Goal: Task Accomplishment & Management: Complete application form

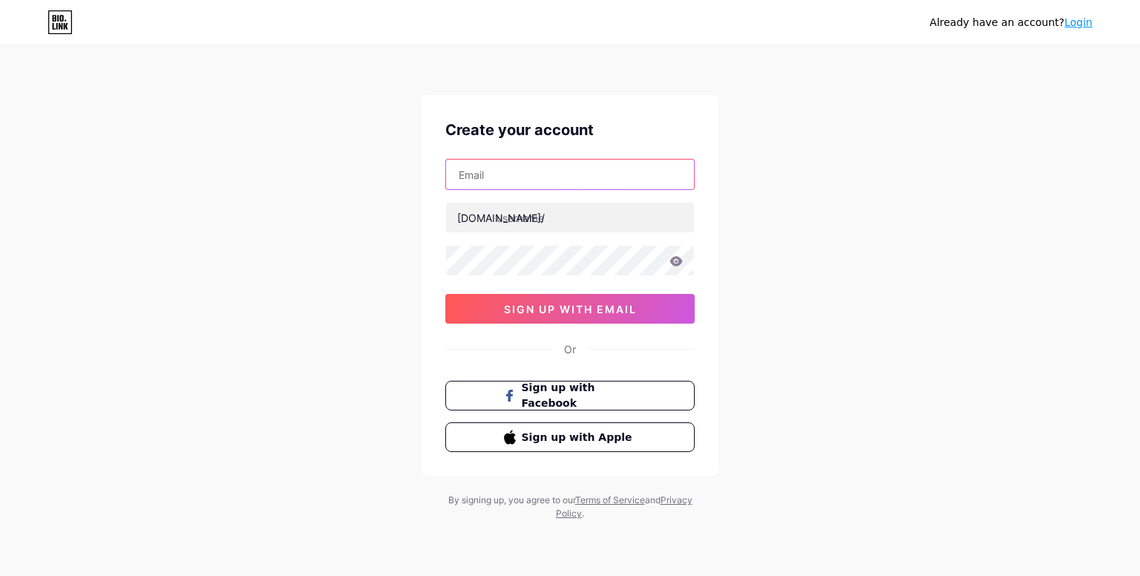
drag, startPoint x: 0, startPoint y: 0, endPoint x: 594, endPoint y: 174, distance: 618.4
click at [594, 174] on input "text" at bounding box center [570, 175] width 248 height 30
type input "[EMAIL_ADDRESS][DOMAIN_NAME]"
click at [597, 172] on input "[EMAIL_ADDRESS][DOMAIN_NAME]" at bounding box center [570, 175] width 248 height 30
drag, startPoint x: 605, startPoint y: 174, endPoint x: 381, endPoint y: 179, distance: 224.9
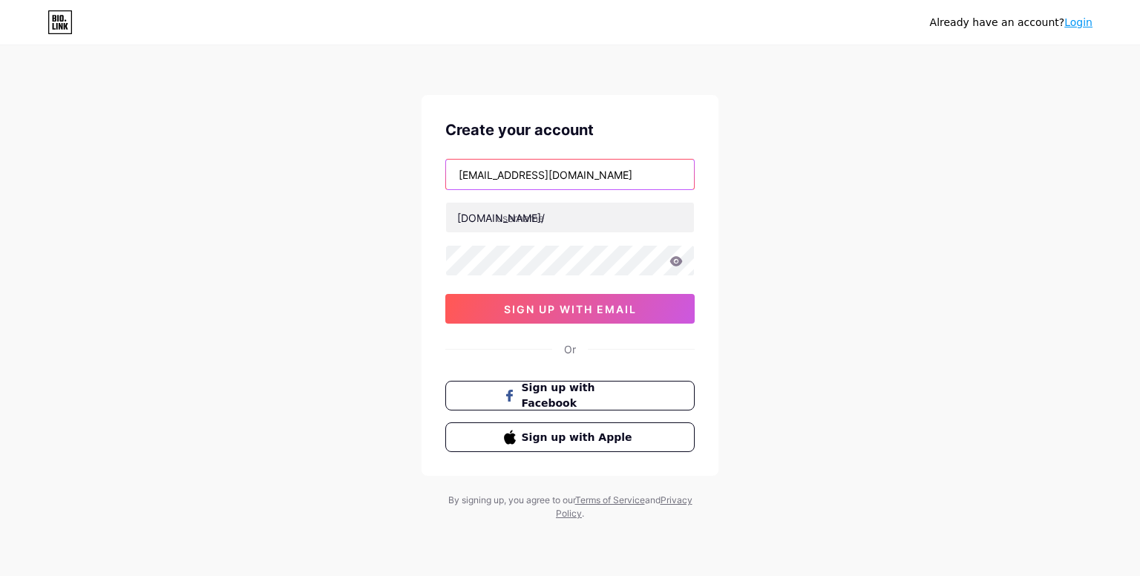
click at [375, 178] on div "Already have an account? Login Create your account [EMAIL_ADDRESS][DOMAIN_NAME]…" at bounding box center [570, 284] width 1140 height 568
click at [709, 199] on div "Create your account [EMAIL_ADDRESS][DOMAIN_NAME] [DOMAIN_NAME]/ 0cAFcWeA6Lh5j4L…" at bounding box center [569, 285] width 297 height 381
drag, startPoint x: 603, startPoint y: 173, endPoint x: 449, endPoint y: 176, distance: 154.4
click at [449, 176] on input "[EMAIL_ADDRESS][DOMAIN_NAME]" at bounding box center [570, 175] width 248 height 30
type input "[EMAIL_ADDRESS][DOMAIN_NAME]"
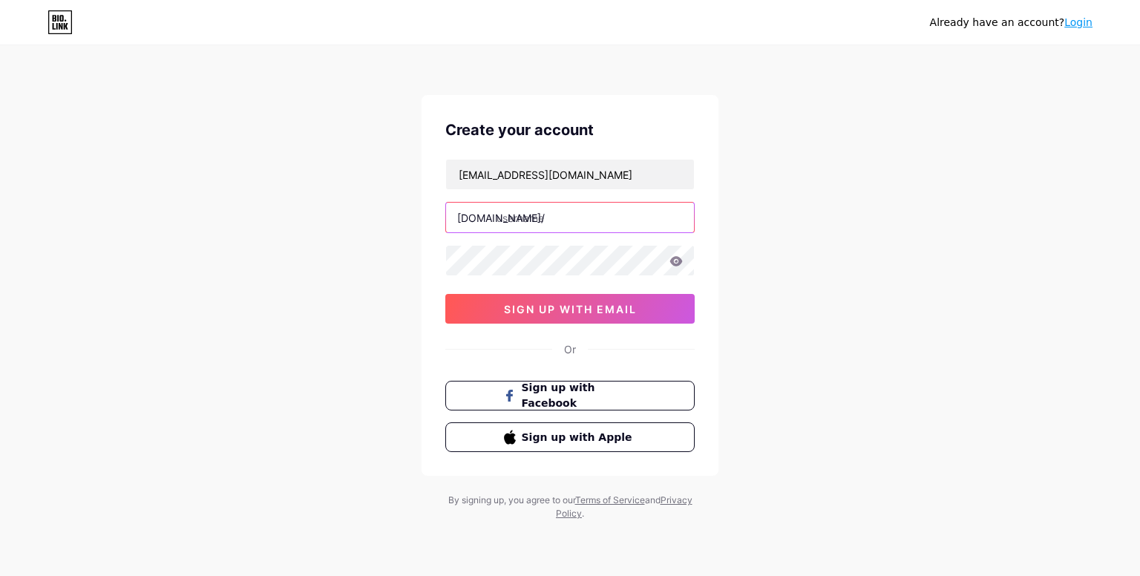
click at [540, 220] on input "text" at bounding box center [570, 218] width 248 height 30
type input "y"
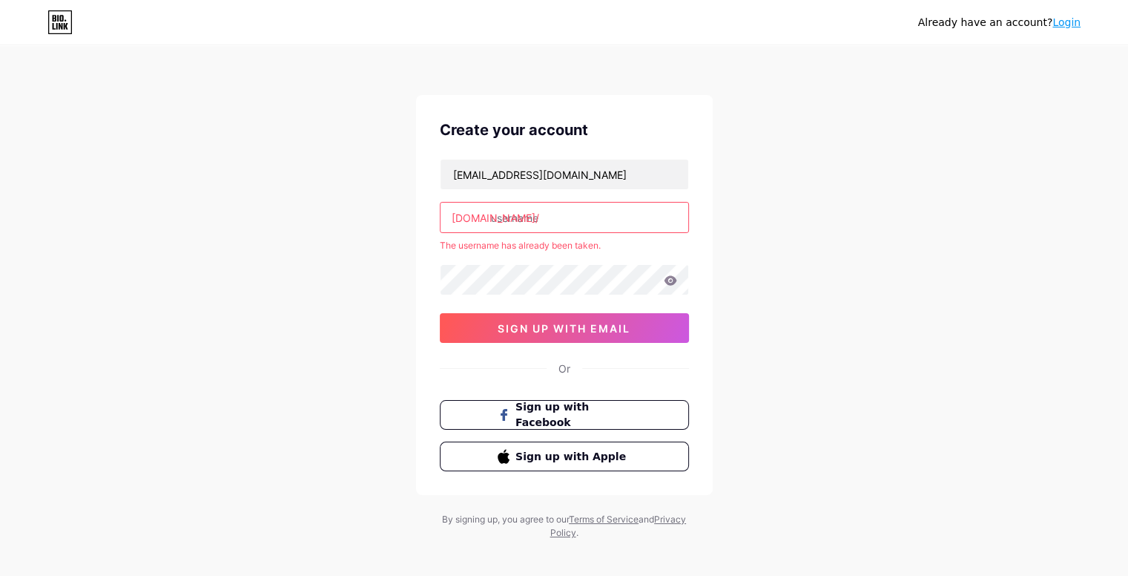
type input "u"
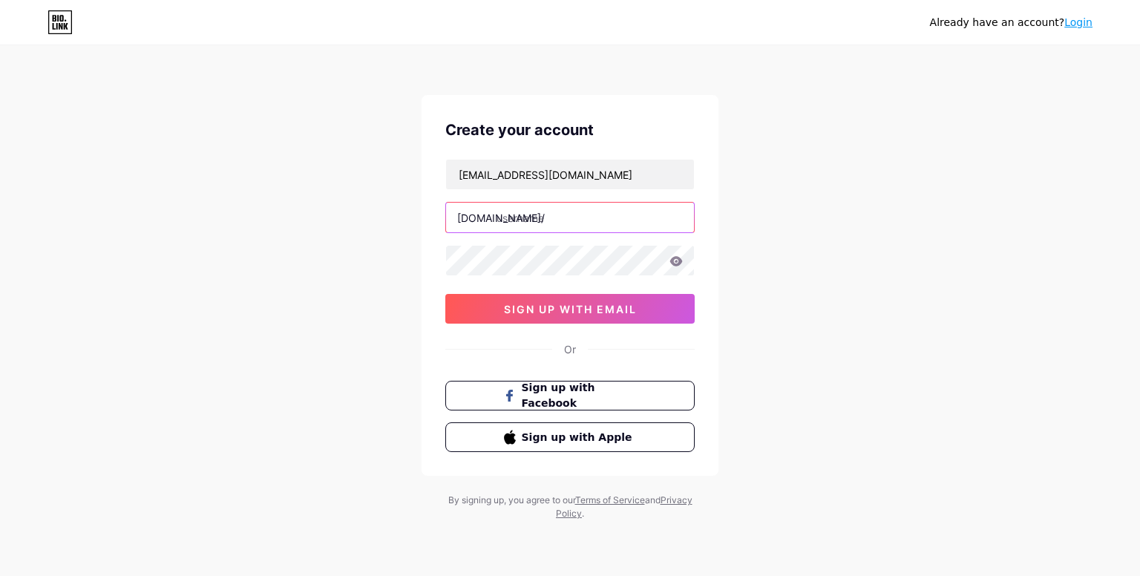
type input "y"
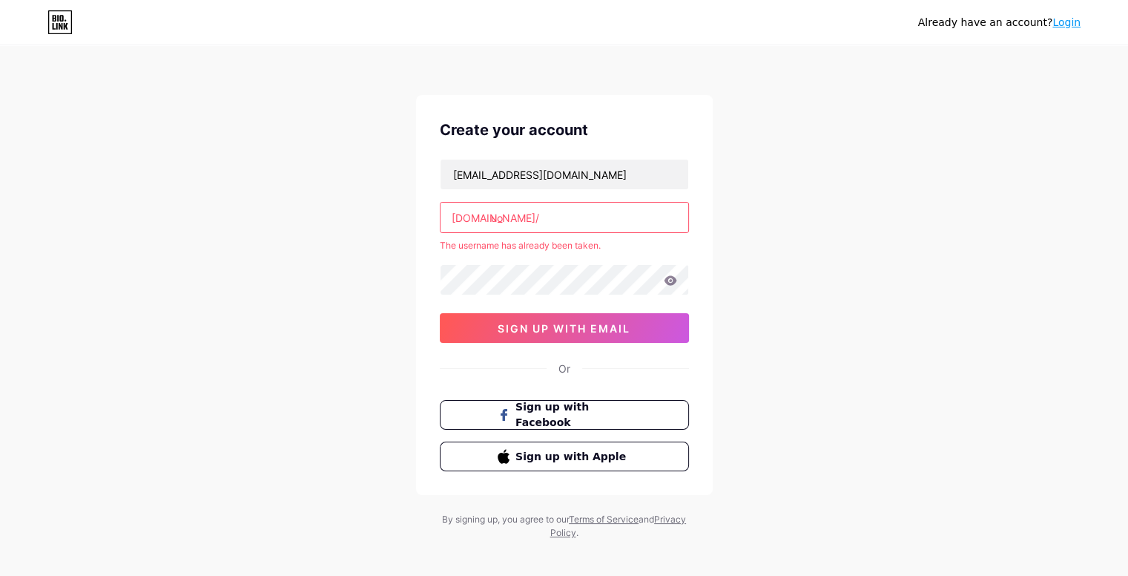
type input "u"
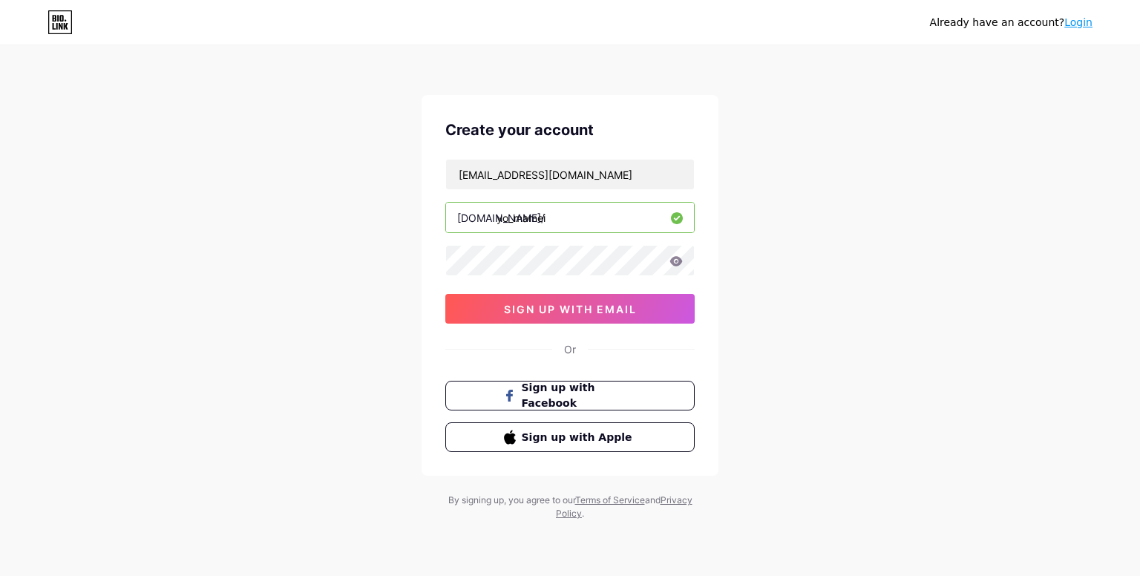
type input "yo_mamei"
click at [603, 312] on span "sign up with email" at bounding box center [570, 309] width 133 height 13
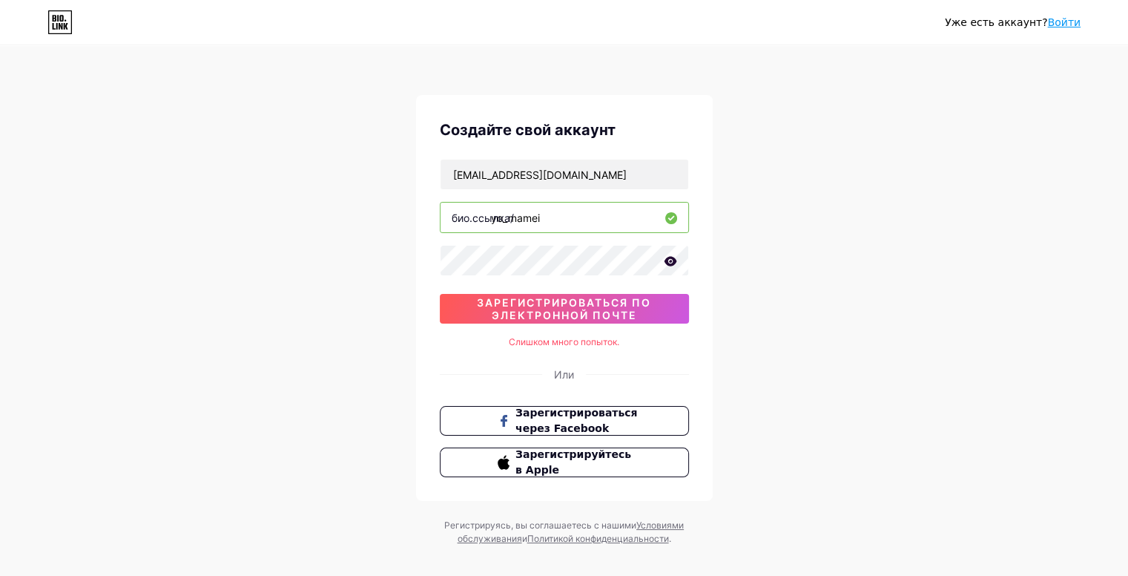
click at [887, 137] on div "Уже есть аккаунт? Войти Создайте свой аккаунт [EMAIL_ADDRESS][DOMAIN_NAME] [DOM…" at bounding box center [564, 296] width 1128 height 593
click at [604, 298] on font "зарегистрироваться по электронной почте" at bounding box center [564, 308] width 174 height 25
click at [627, 168] on input "[EMAIL_ADDRESS][DOMAIN_NAME]" at bounding box center [565, 175] width 248 height 30
drag, startPoint x: 627, startPoint y: 168, endPoint x: 238, endPoint y: 200, distance: 390.1
click at [238, 200] on div "Уже есть аккаунт? Войти Создайте свой аккаунт [EMAIL_ADDRESS][DOMAIN_NAME] [DOM…" at bounding box center [564, 296] width 1128 height 593
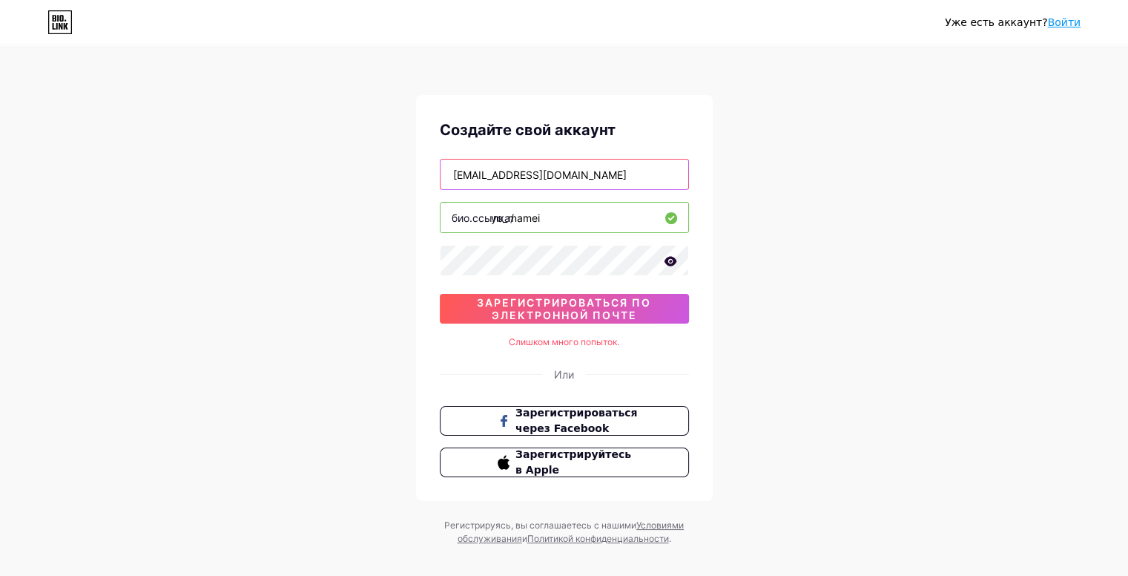
type input "[EMAIL_ADDRESS][DOMAIN_NAME]"
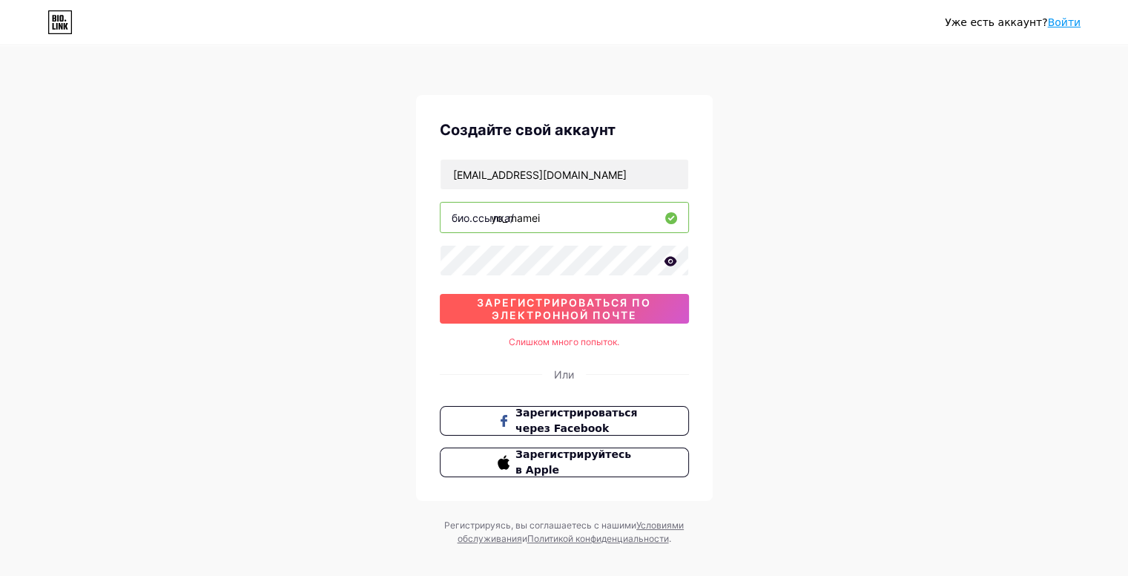
click at [622, 318] on font "зарегистрироваться по электронной почте" at bounding box center [564, 308] width 174 height 25
click at [622, 317] on font "зарегистрироваться по электронной почте" at bounding box center [564, 308] width 174 height 25
click at [1060, 22] on font "Войти" at bounding box center [1064, 22] width 33 height 12
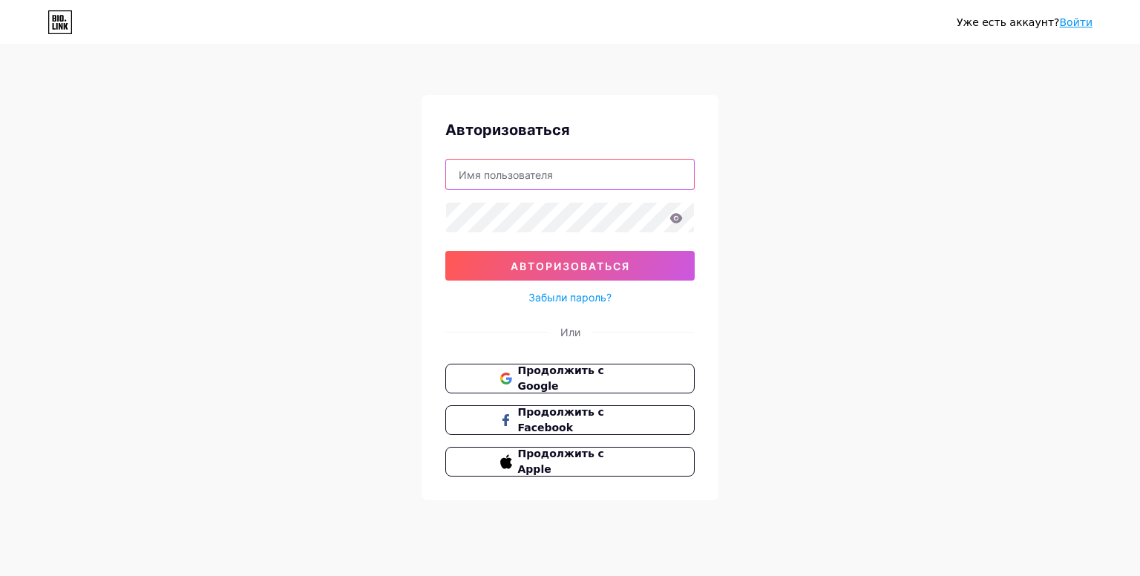
click at [529, 175] on input "text" at bounding box center [570, 175] width 248 height 30
type input "[EMAIL_ADDRESS][DOMAIN_NAME]"
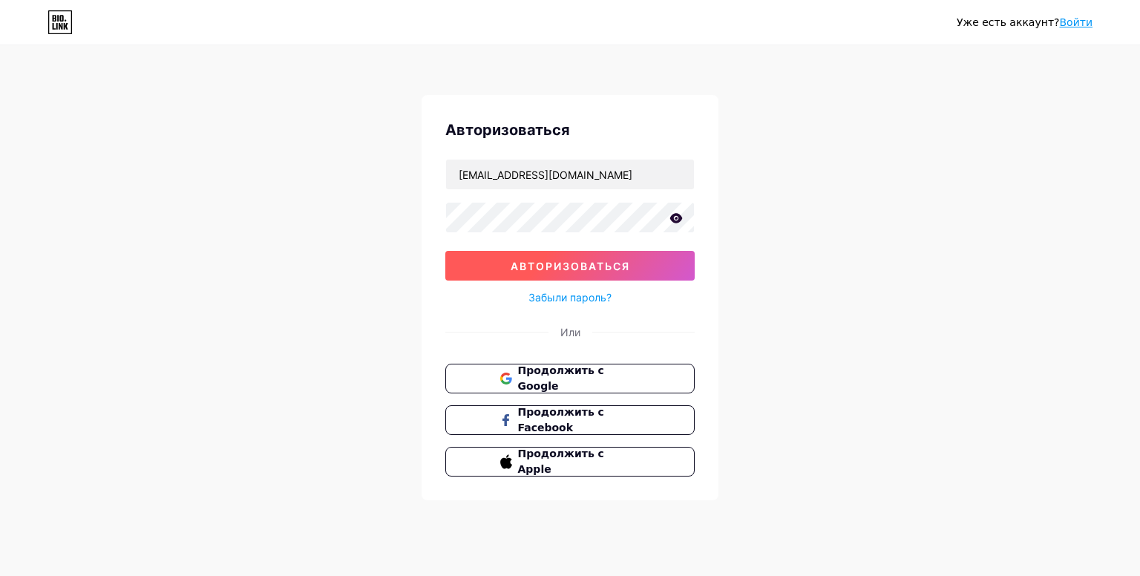
click at [576, 260] on font "Авторизоваться" at bounding box center [569, 266] width 119 height 13
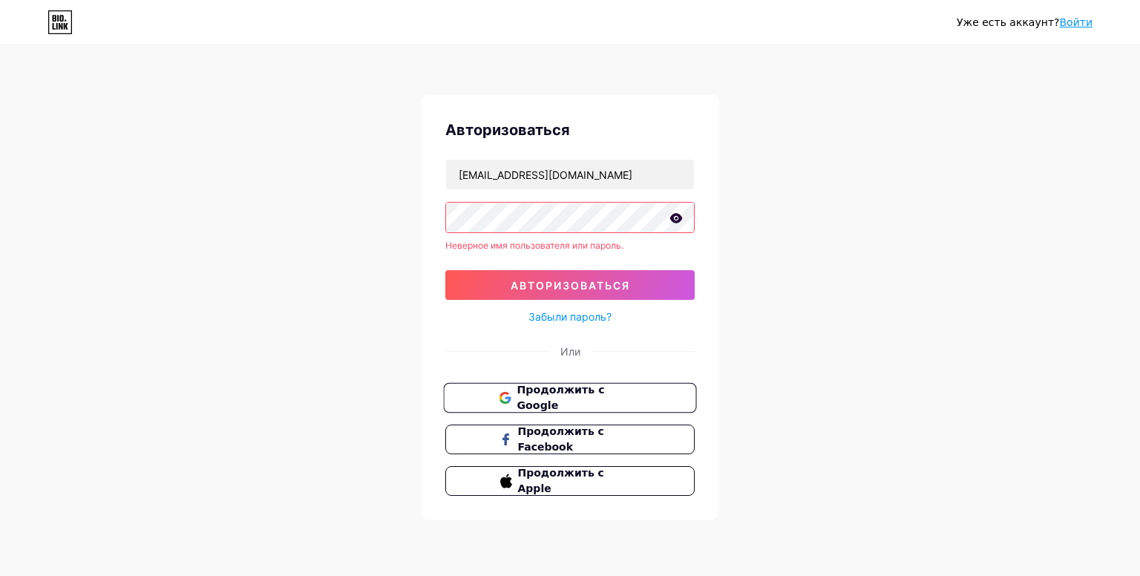
click at [603, 392] on font "Продолжить с Google" at bounding box center [560, 398] width 88 height 28
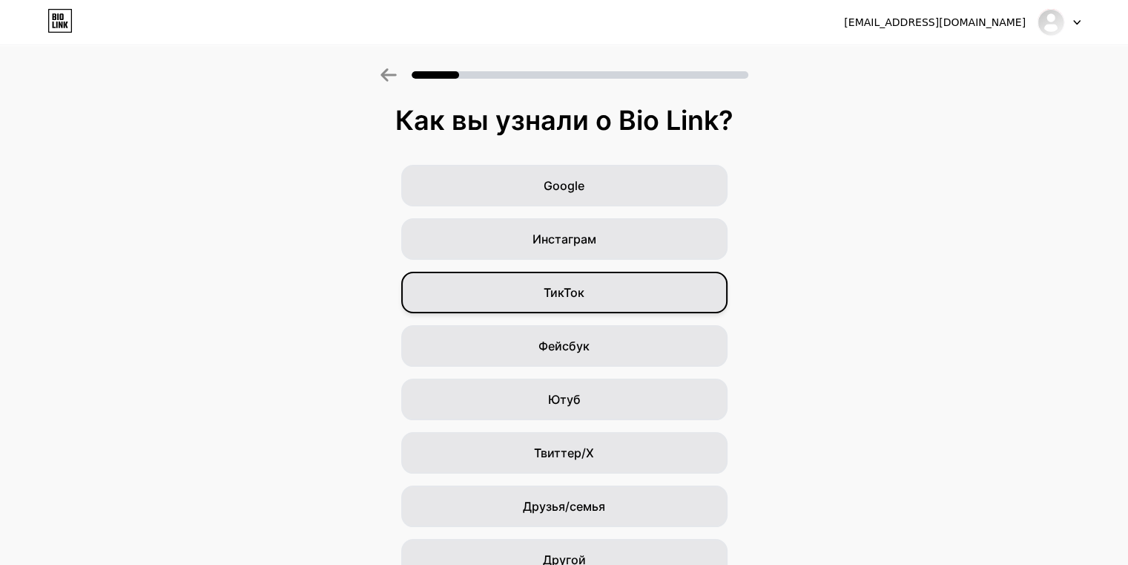
click at [635, 292] on div "ТикТок" at bounding box center [564, 293] width 326 height 42
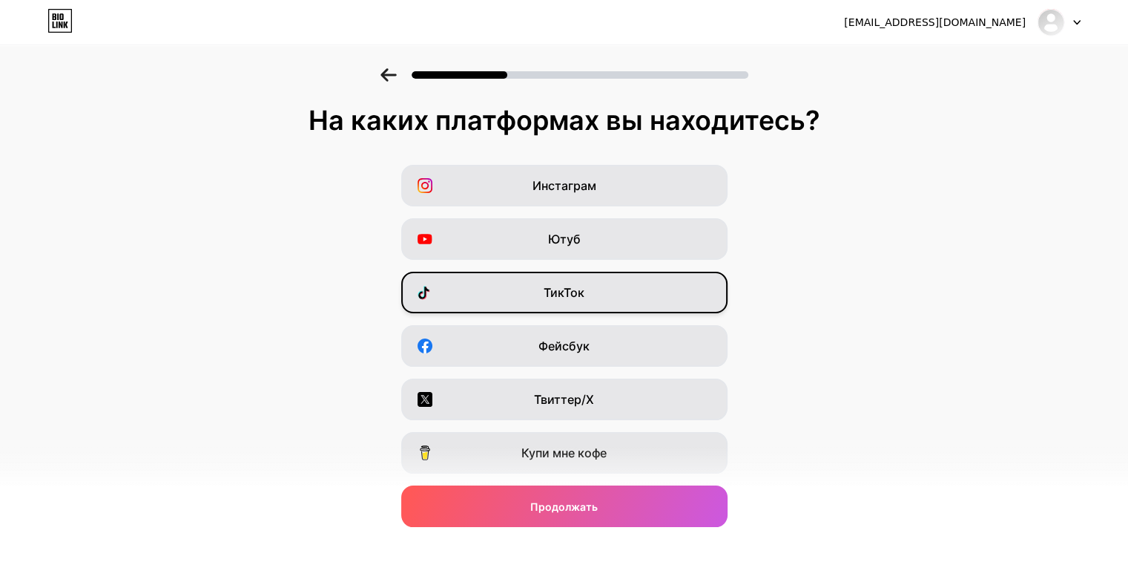
click at [634, 289] on div "ТикТок" at bounding box center [564, 293] width 326 height 42
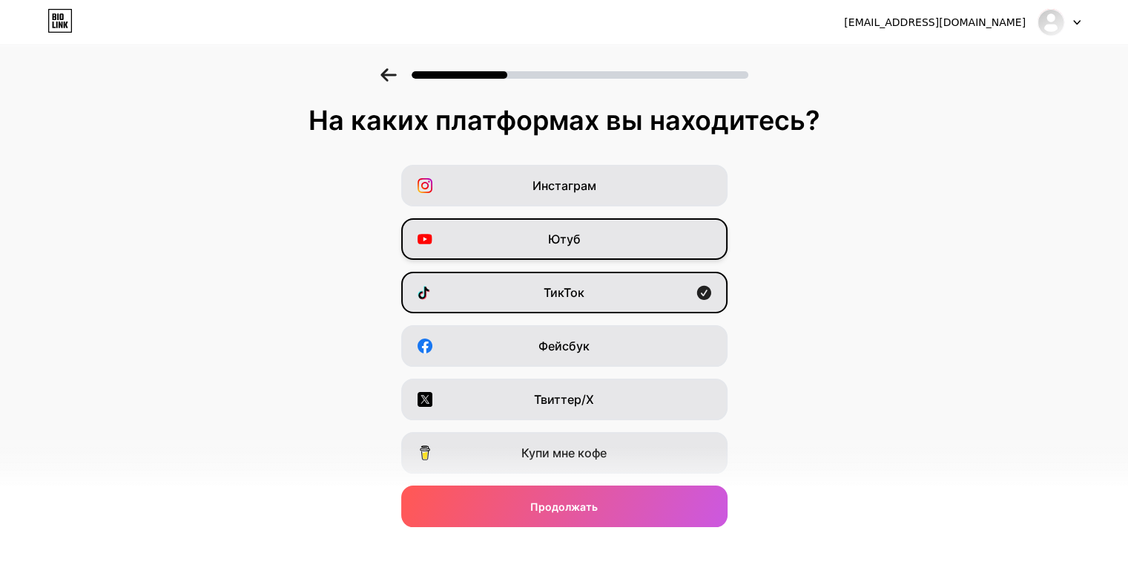
click at [641, 223] on div "Ютуб" at bounding box center [564, 239] width 326 height 42
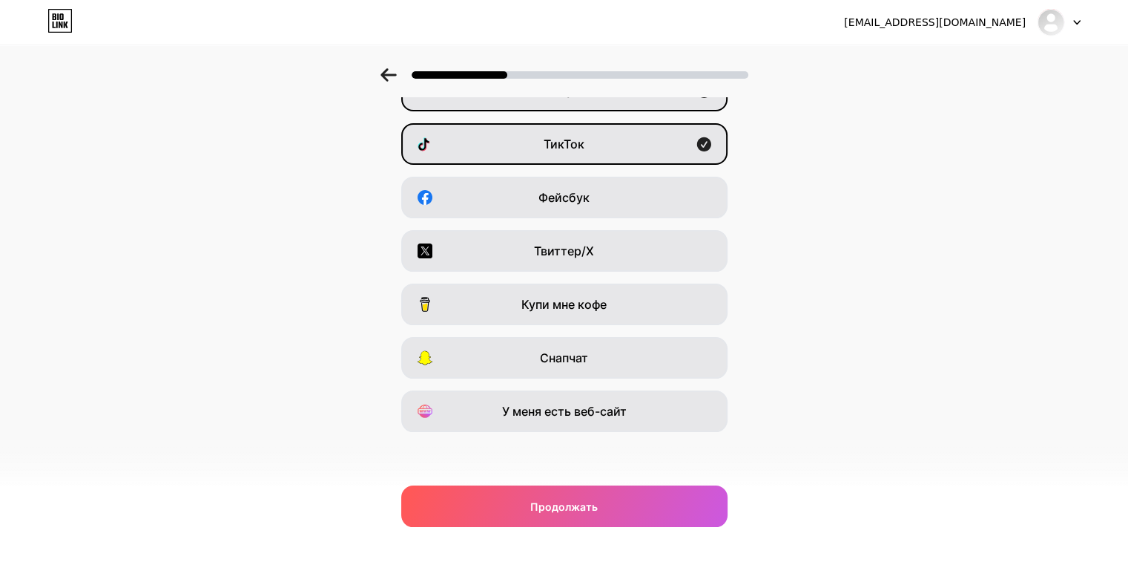
scroll to position [149, 0]
click at [627, 407] on font "У меня есть веб-сайт" at bounding box center [564, 410] width 125 height 15
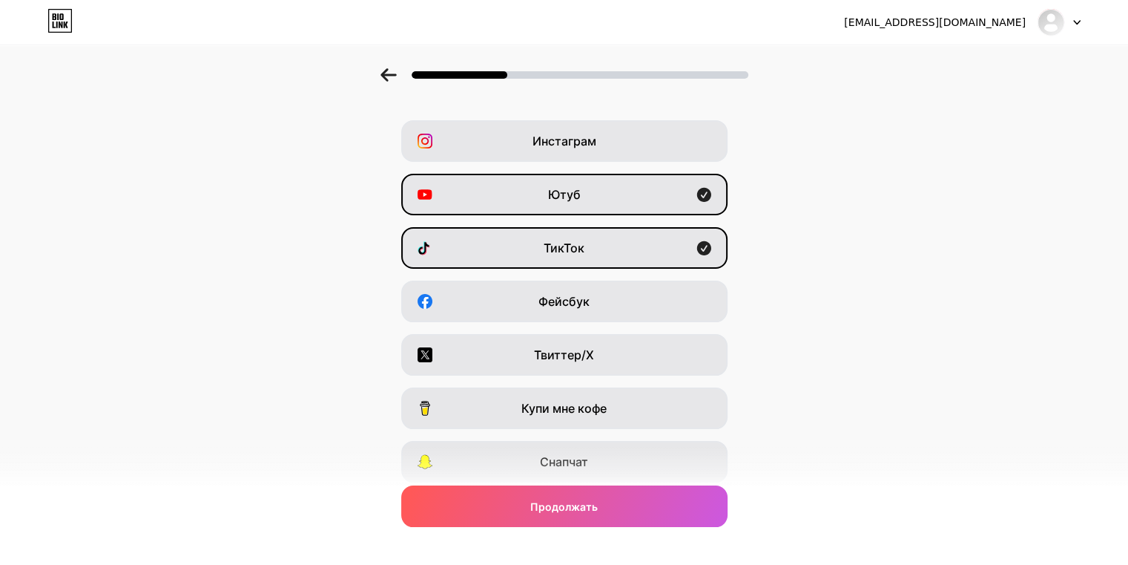
scroll to position [1, 0]
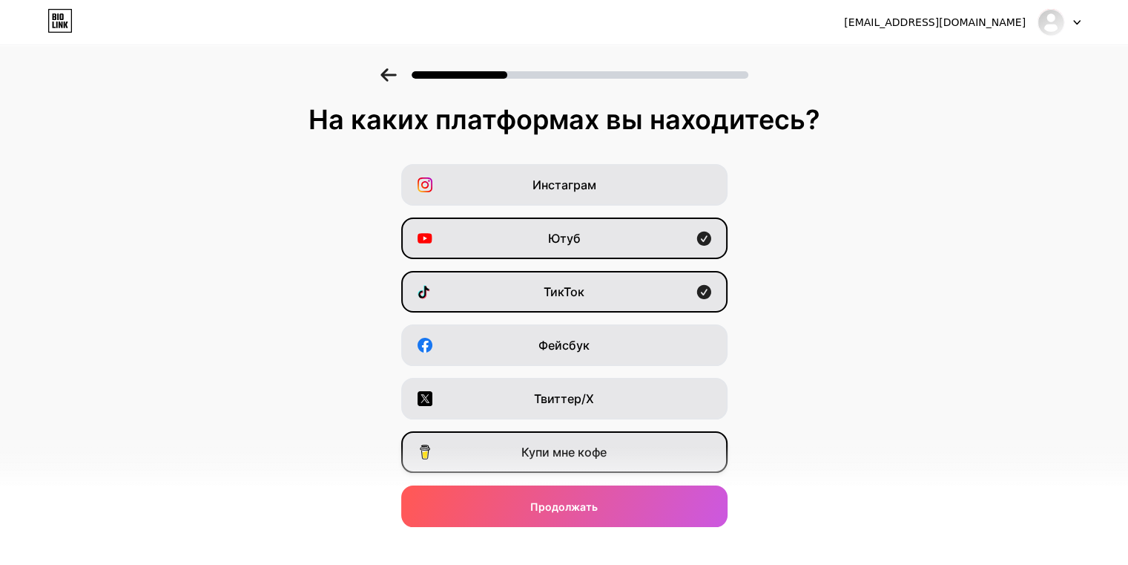
click at [620, 434] on div "Купи мне кофе" at bounding box center [564, 452] width 326 height 42
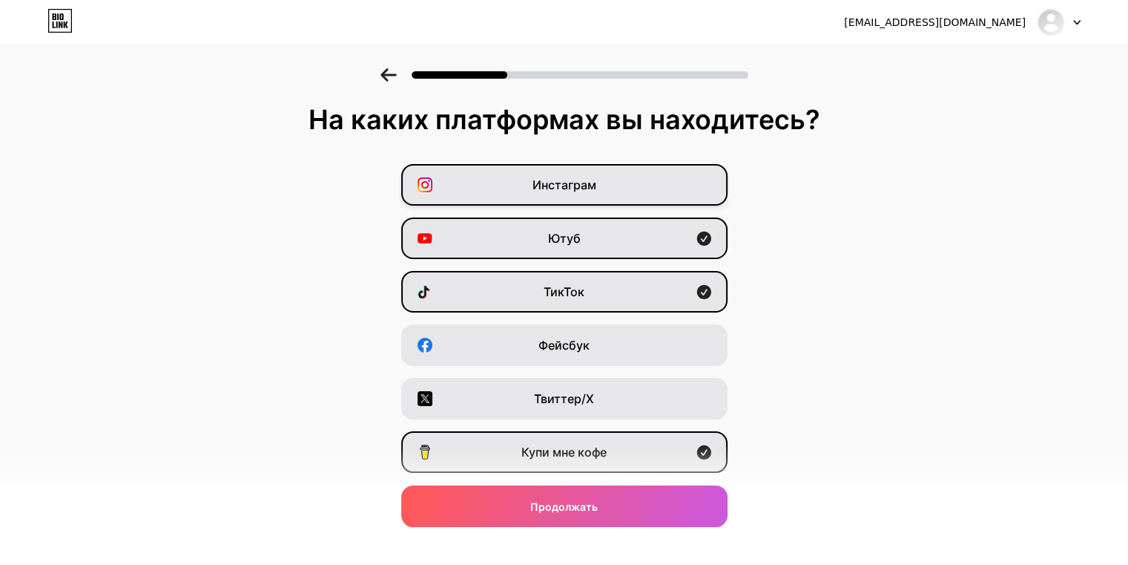
click at [641, 188] on div "Инстаграм" at bounding box center [564, 185] width 326 height 42
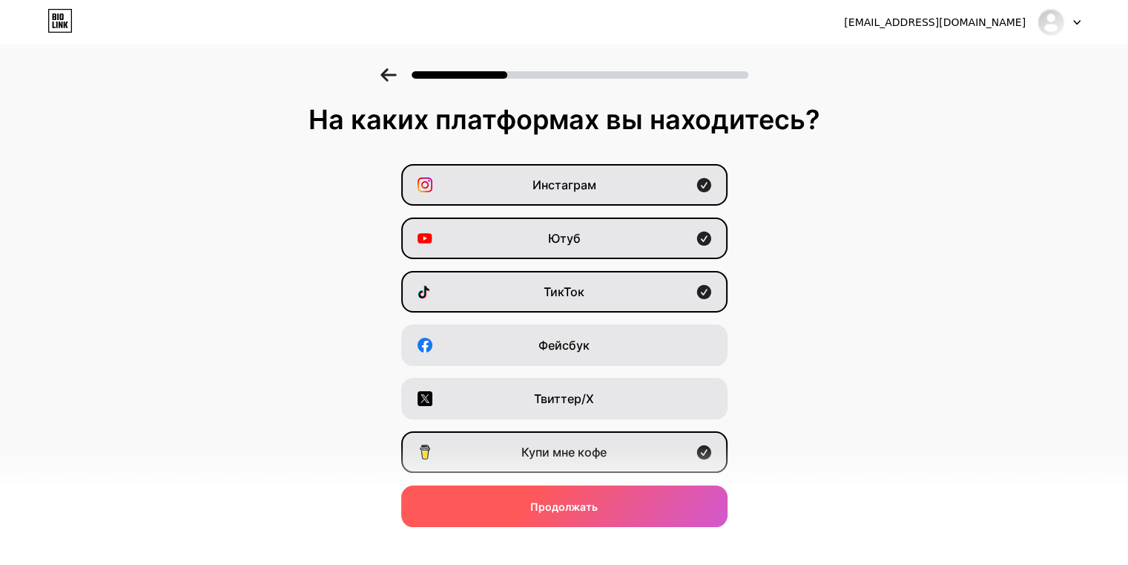
click at [598, 504] on font "Продолжать" at bounding box center [564, 506] width 68 height 13
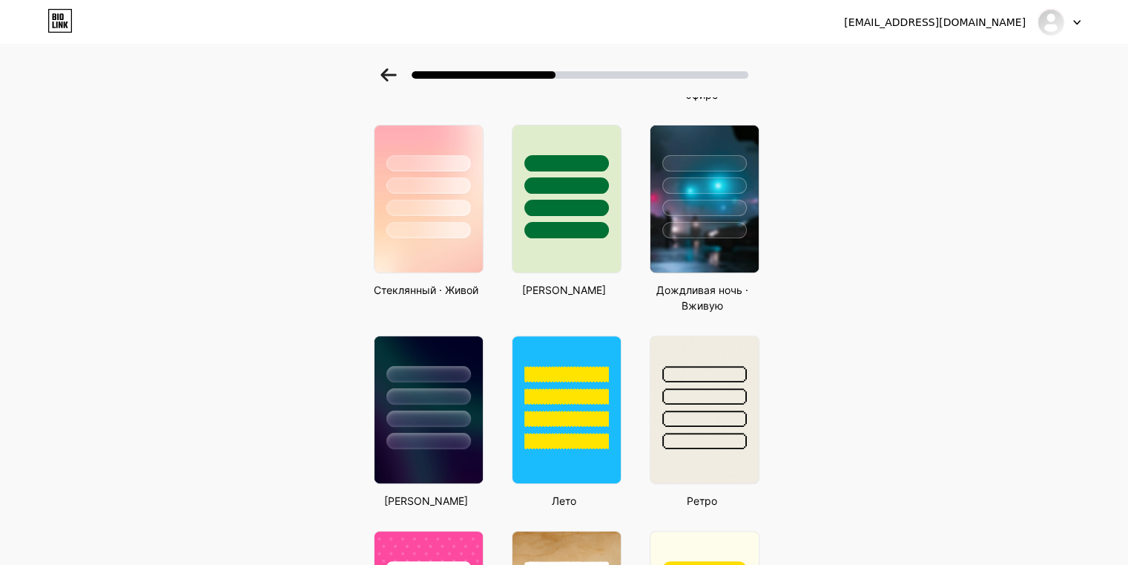
scroll to position [445, 0]
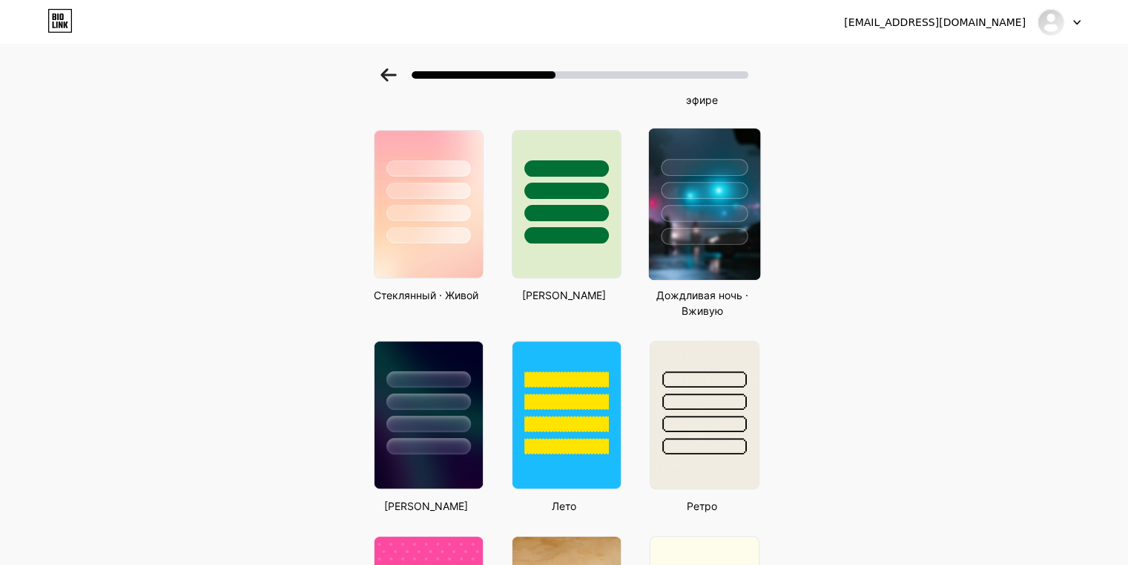
click at [721, 202] on div at bounding box center [703, 186] width 111 height 116
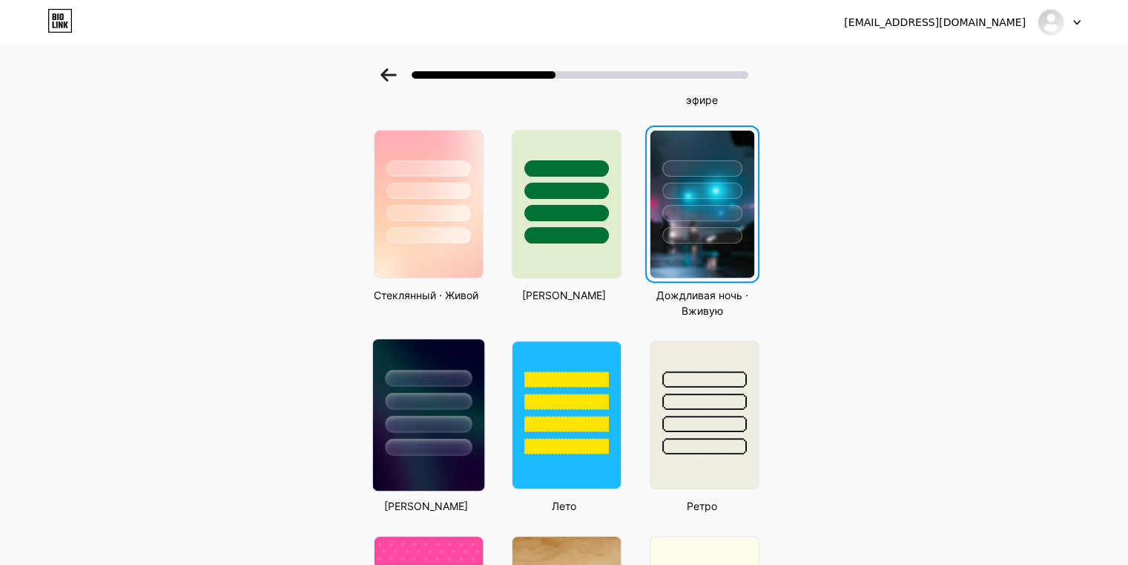
click at [452, 385] on div at bounding box center [427, 397] width 111 height 116
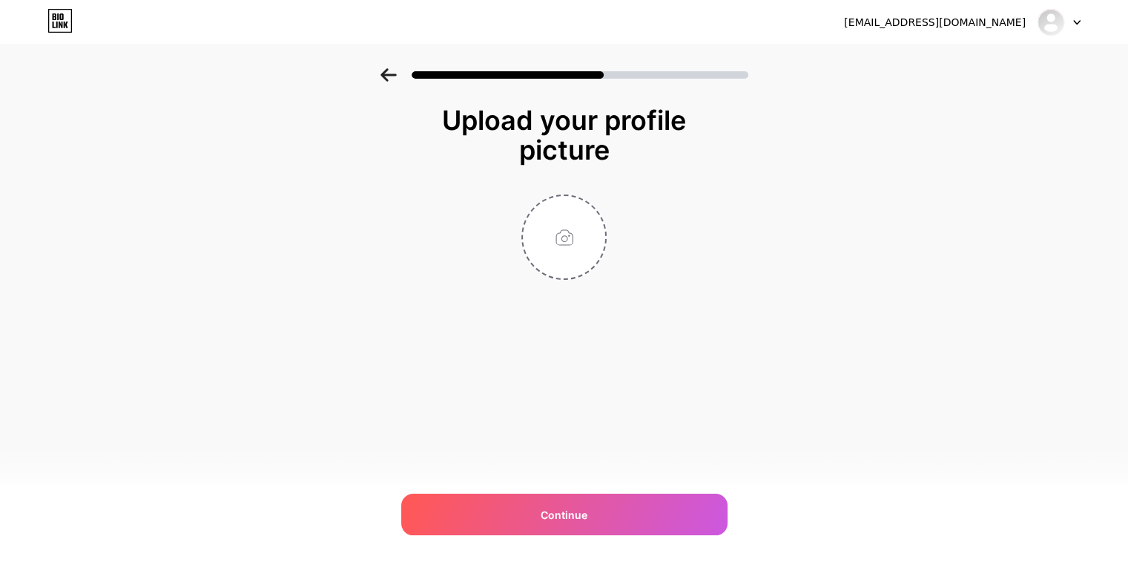
scroll to position [0, 0]
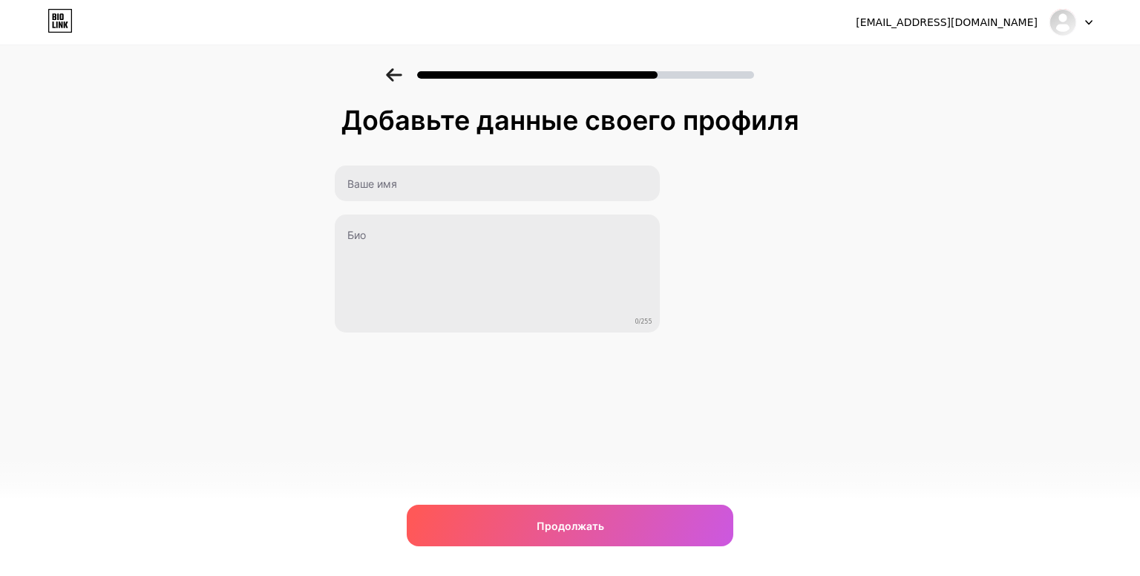
click at [388, 82] on div at bounding box center [570, 71] width 1140 height 52
click at [392, 72] on icon at bounding box center [394, 74] width 16 height 13
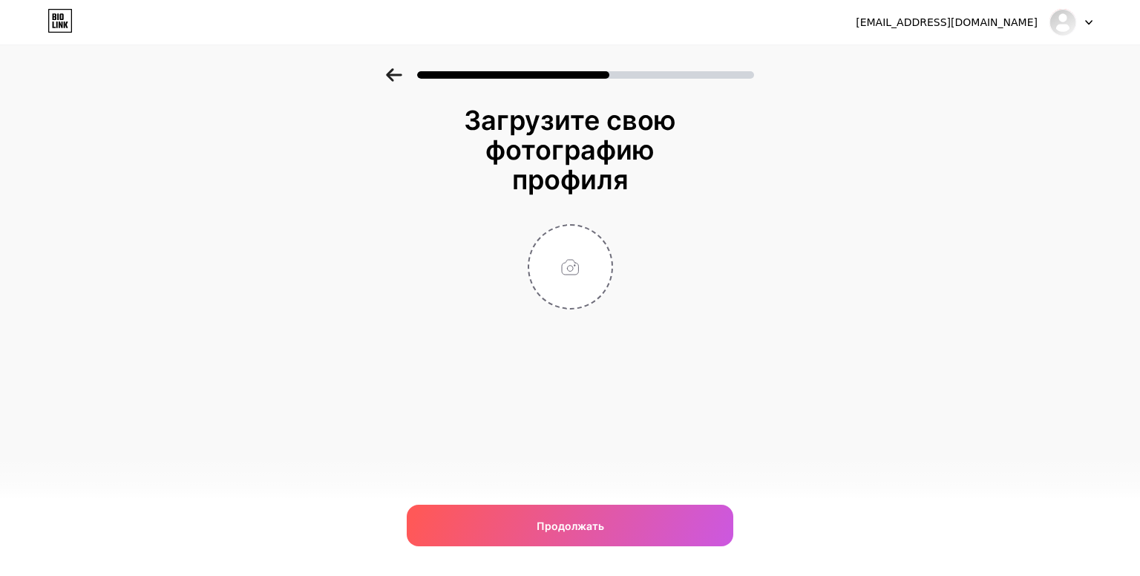
click at [392, 82] on div at bounding box center [570, 71] width 1140 height 52
click at [392, 73] on icon at bounding box center [394, 74] width 16 height 13
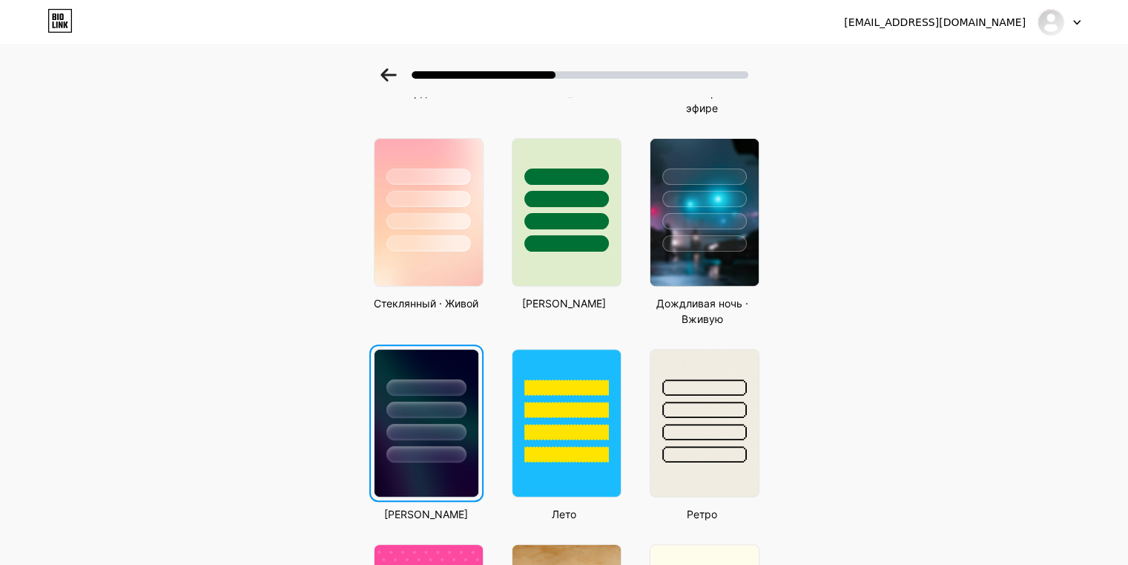
scroll to position [413, 0]
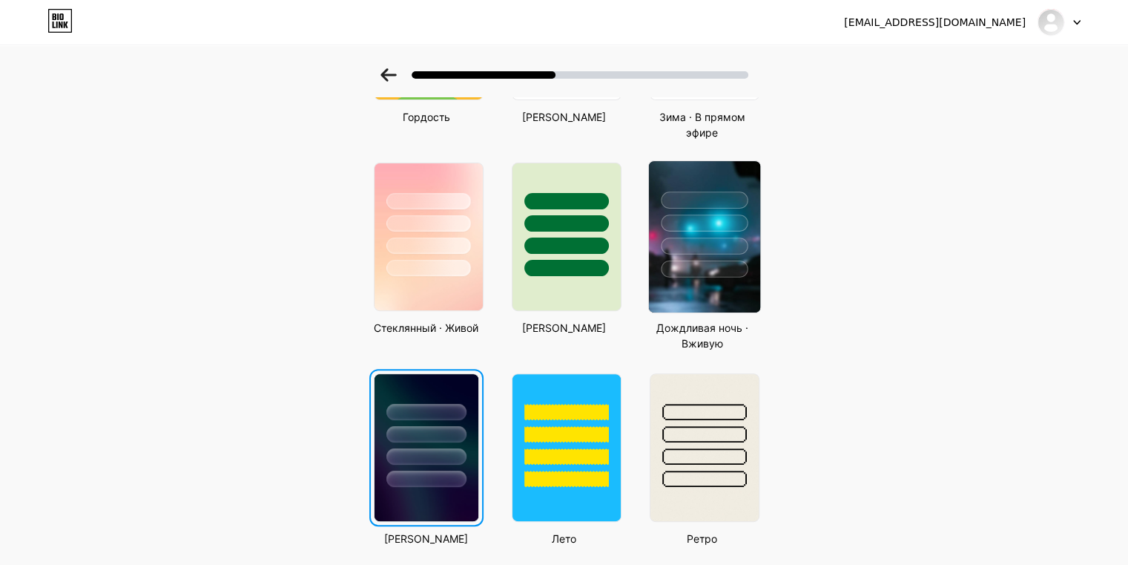
click at [728, 295] on img at bounding box center [703, 236] width 111 height 151
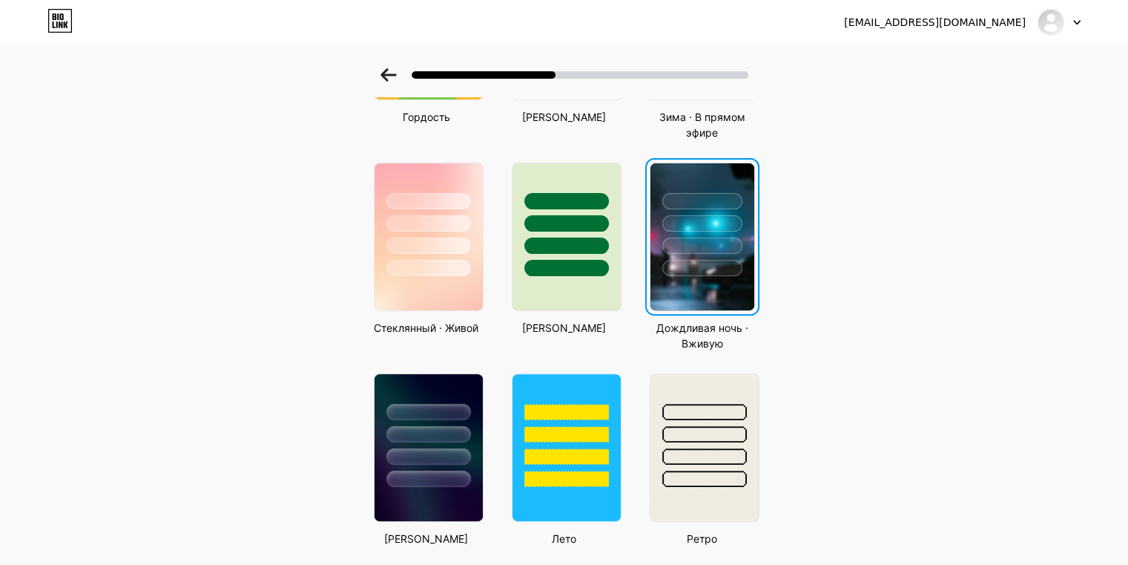
scroll to position [0, 0]
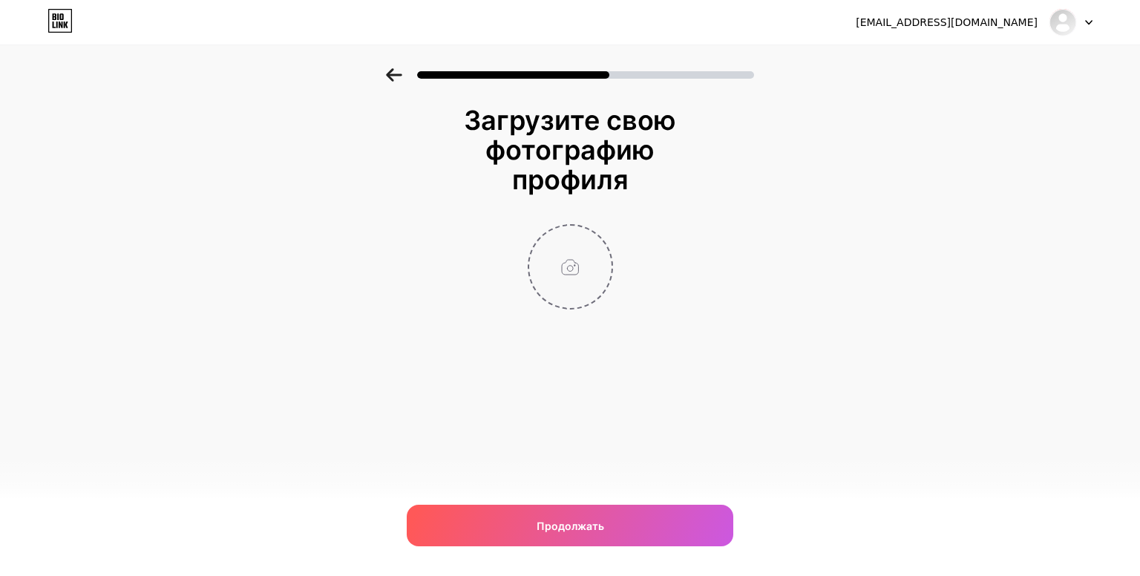
click at [608, 285] on input "file" at bounding box center [570, 267] width 82 height 82
type input "C:\fakepath\photo_2025-10-13_21-33-37.jpg"
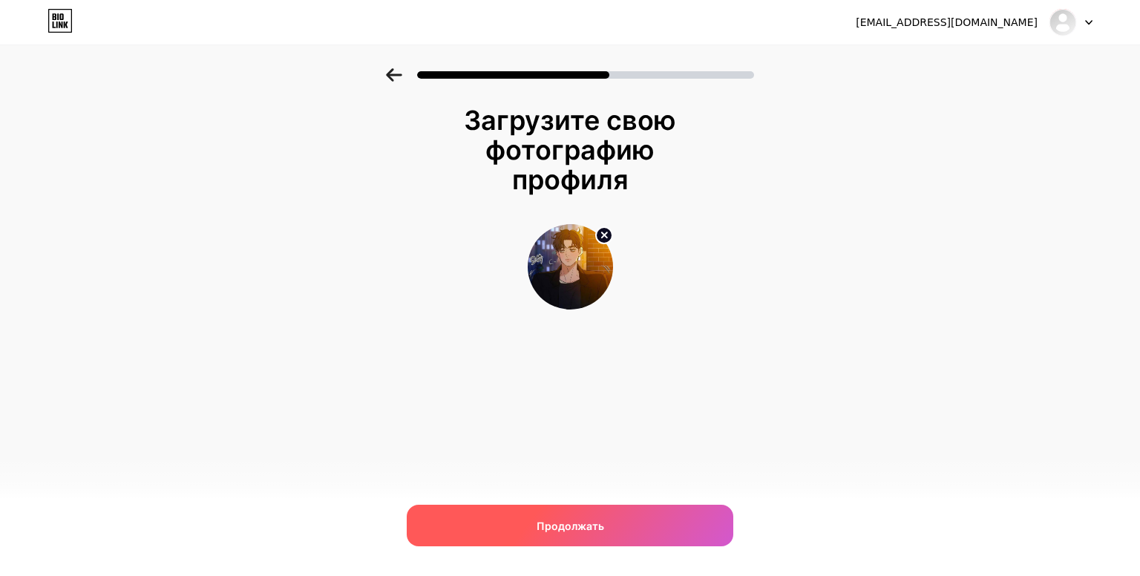
click at [617, 527] on div "Продолжать" at bounding box center [570, 526] width 326 height 42
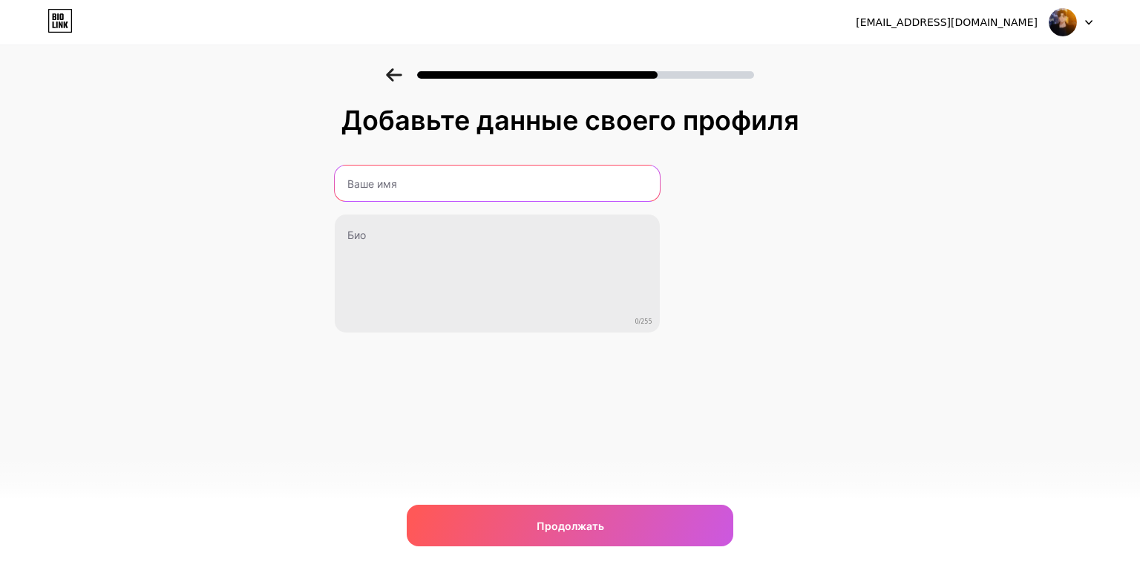
click at [537, 182] on input "text" at bounding box center [497, 183] width 325 height 36
type input "ㅛ"
paste input "𝐘𝐨 𝐌𝐚𝐌𝐞𝐢"
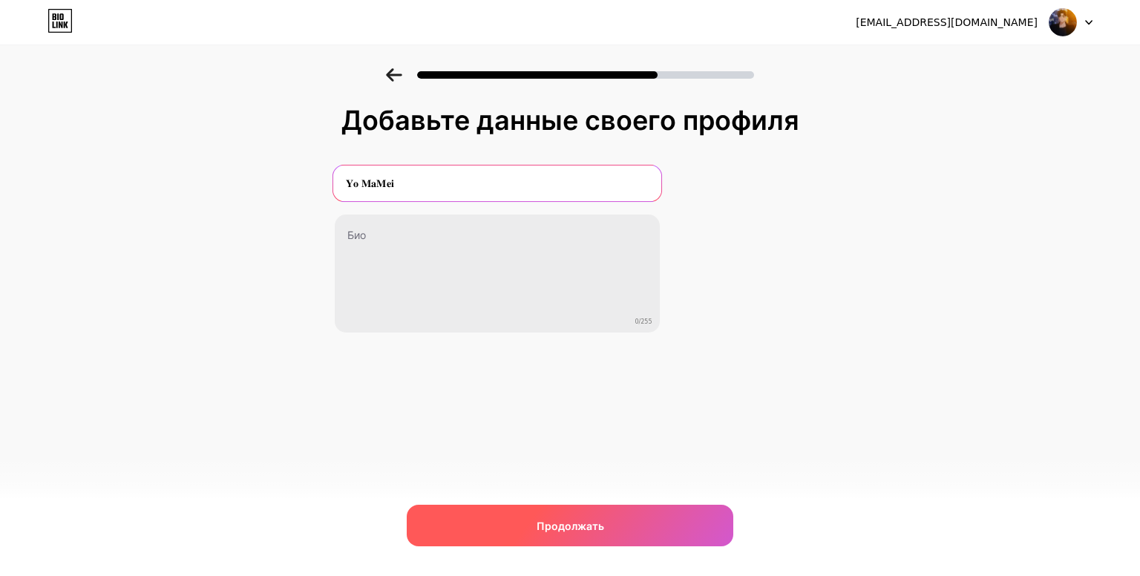
type input "𝐘𝐨 𝐌𝐚𝐌𝐞𝐢"
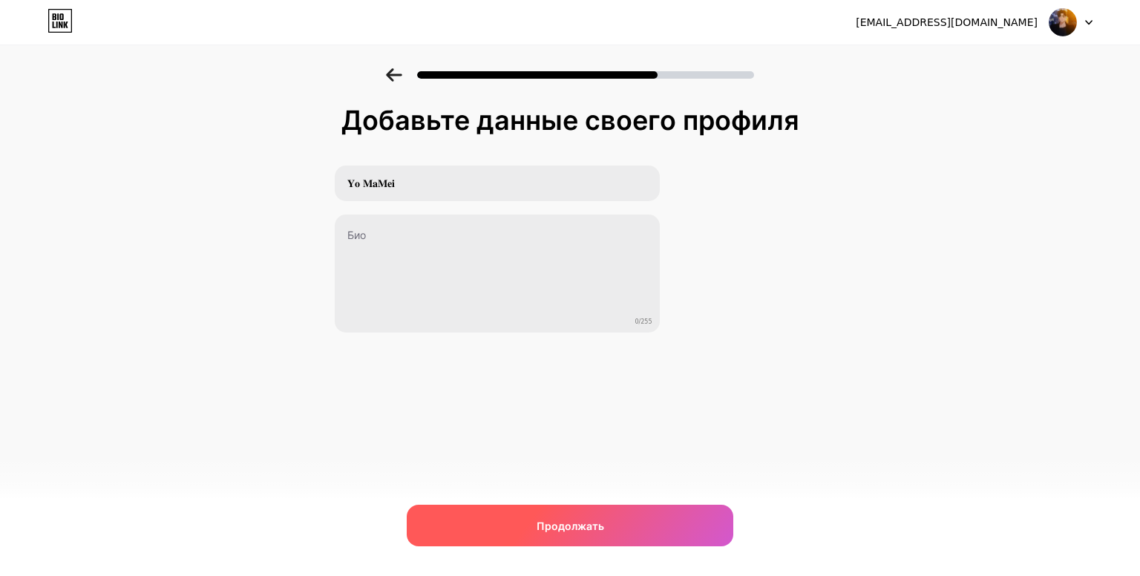
click at [519, 508] on div "Продолжать" at bounding box center [570, 526] width 326 height 42
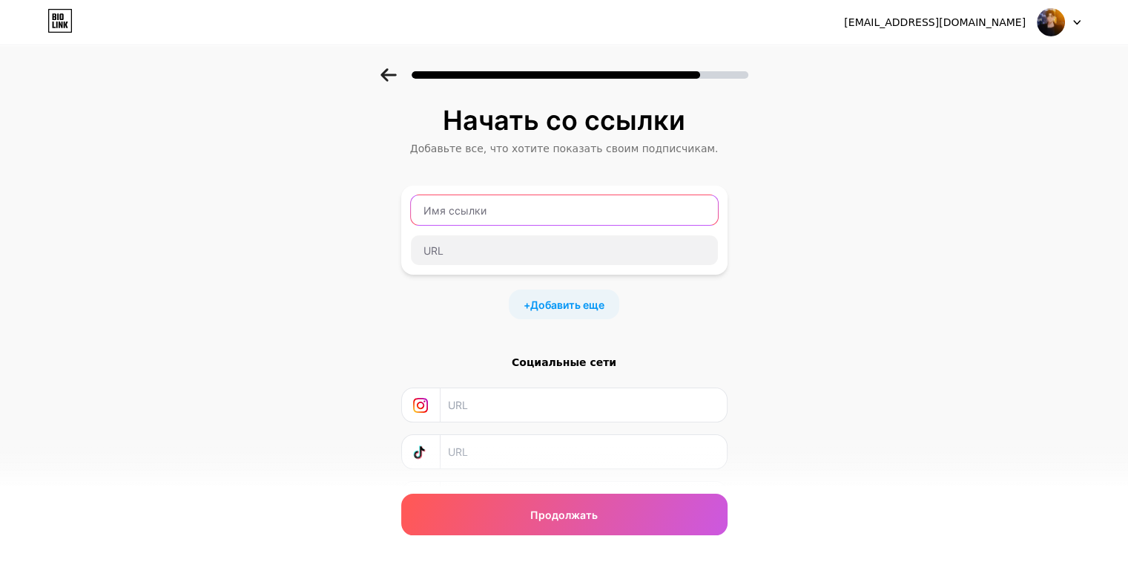
click at [503, 204] on input "text" at bounding box center [564, 210] width 307 height 30
type input "ь"
type input "н"
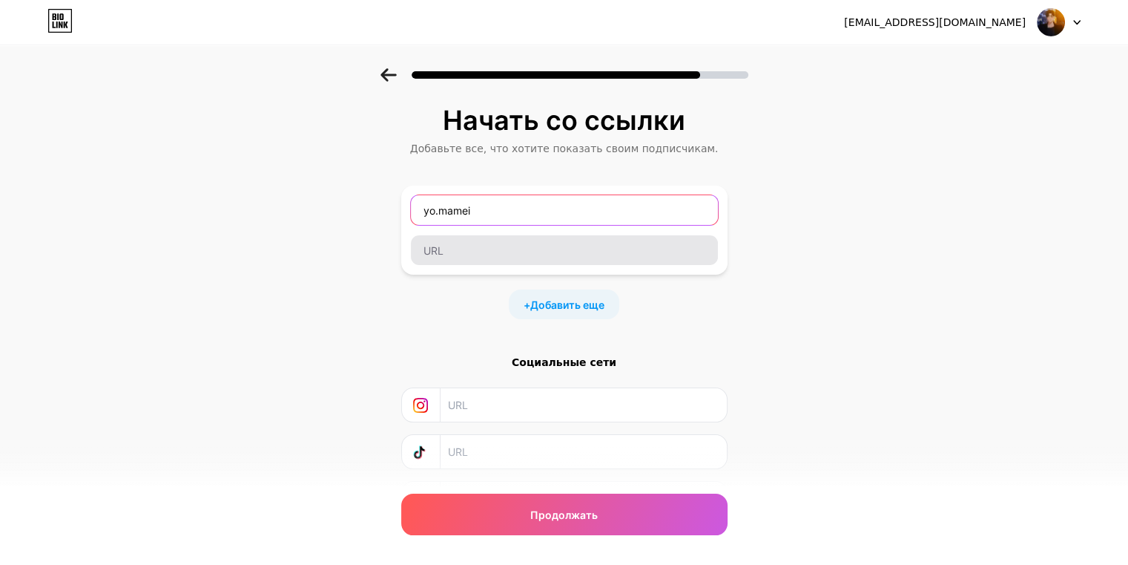
type input "yo.mamei"
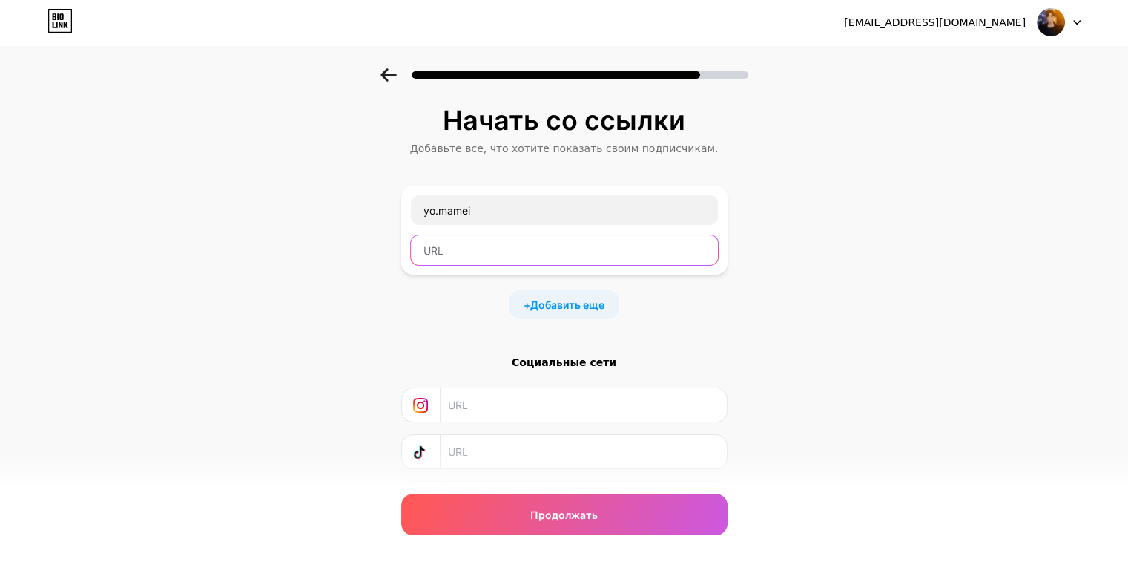
click at [500, 258] on input "text" at bounding box center [564, 250] width 307 height 30
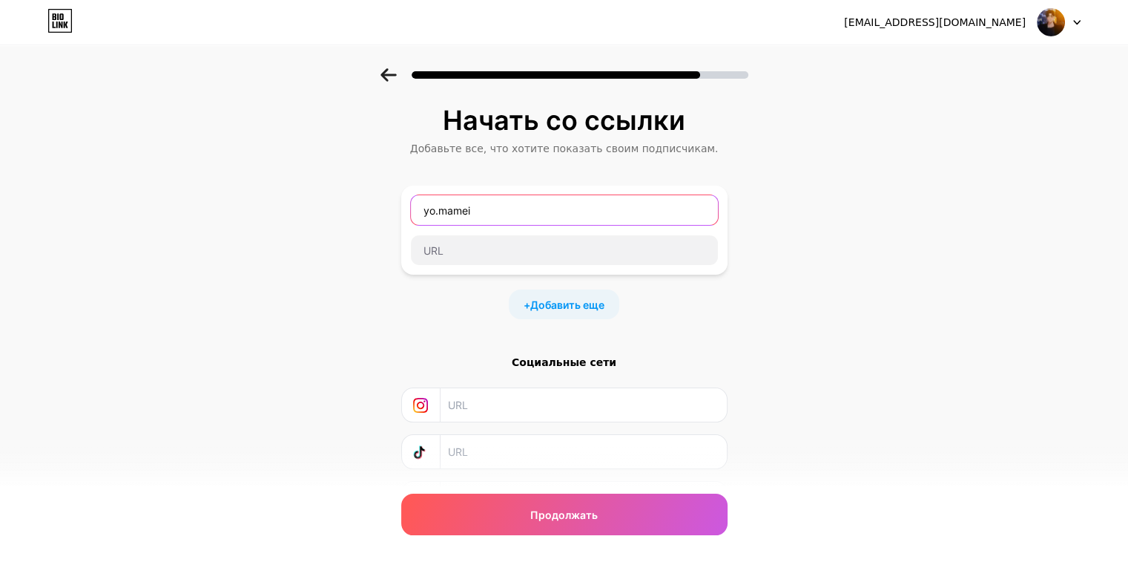
click at [528, 218] on input "yo.mamei" at bounding box center [564, 210] width 307 height 30
drag, startPoint x: 525, startPoint y: 218, endPoint x: 424, endPoint y: 221, distance: 101.7
click at [424, 221] on input "yo.mamei" at bounding box center [564, 210] width 307 height 30
click at [431, 292] on div "+ Добавить еще" at bounding box center [564, 304] width 326 height 30
drag, startPoint x: 520, startPoint y: 206, endPoint x: 390, endPoint y: 214, distance: 130.1
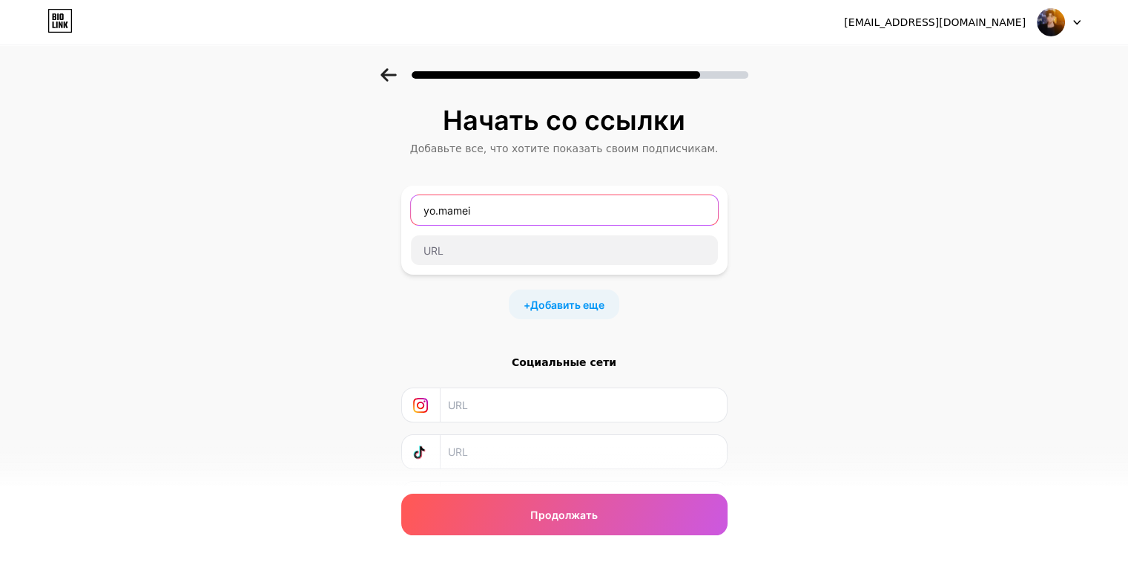
click at [390, 214] on div "Начать со ссылки Добавьте все, что хотите показать своим подписчикам. yo.mamei …" at bounding box center [564, 329] width 1128 height 522
click at [381, 269] on div "Начать со ссылки Добавьте все, что хотите показать своим подписчикам. + Добавит…" at bounding box center [564, 329] width 1128 height 522
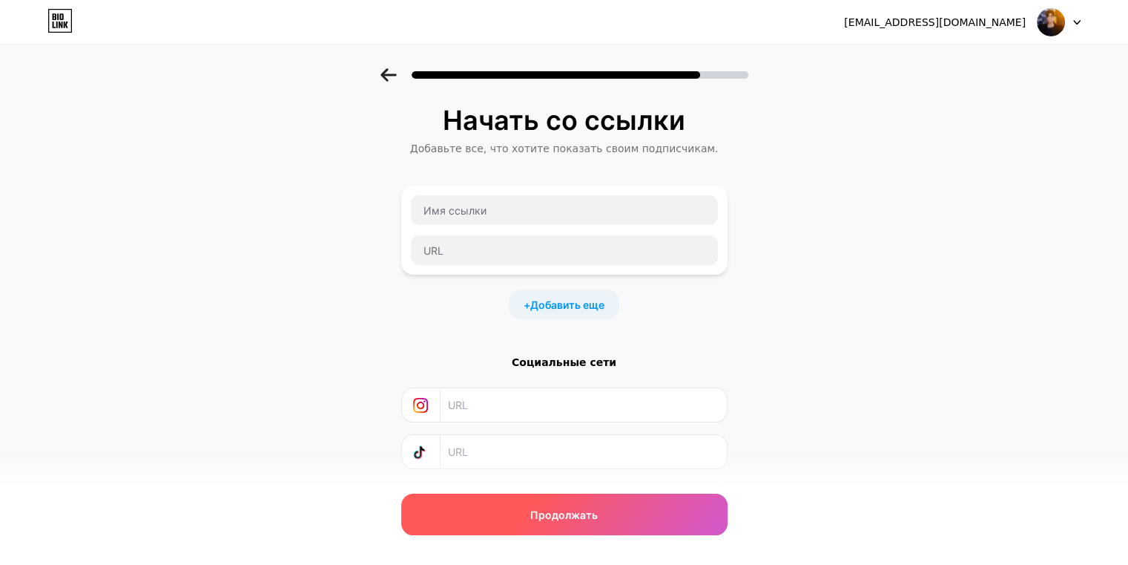
click at [525, 520] on div "Продолжать" at bounding box center [564, 514] width 326 height 42
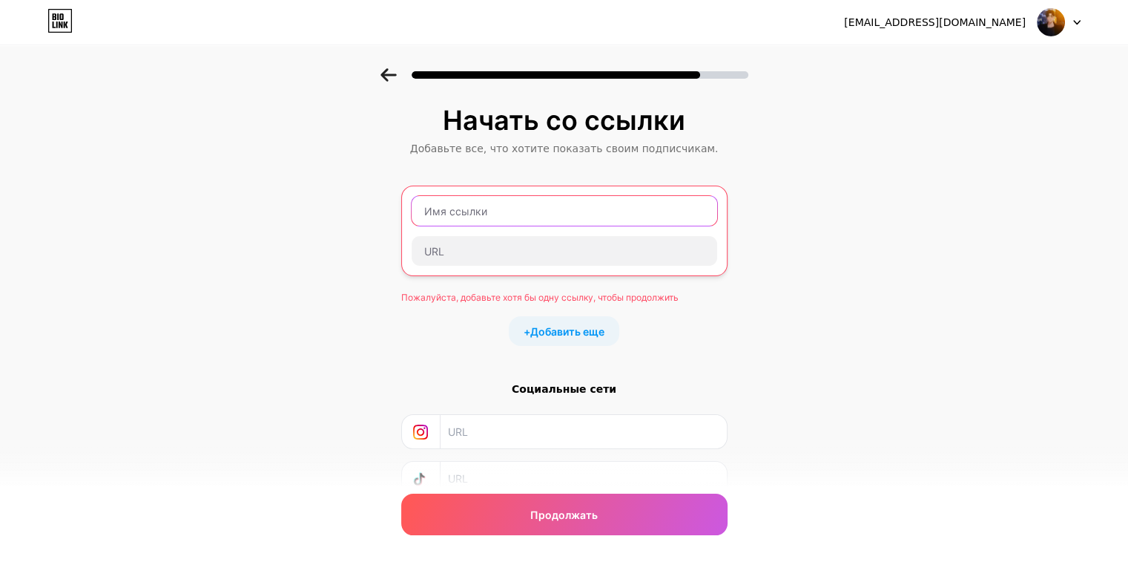
click at [527, 211] on input "text" at bounding box center [565, 211] width 306 height 30
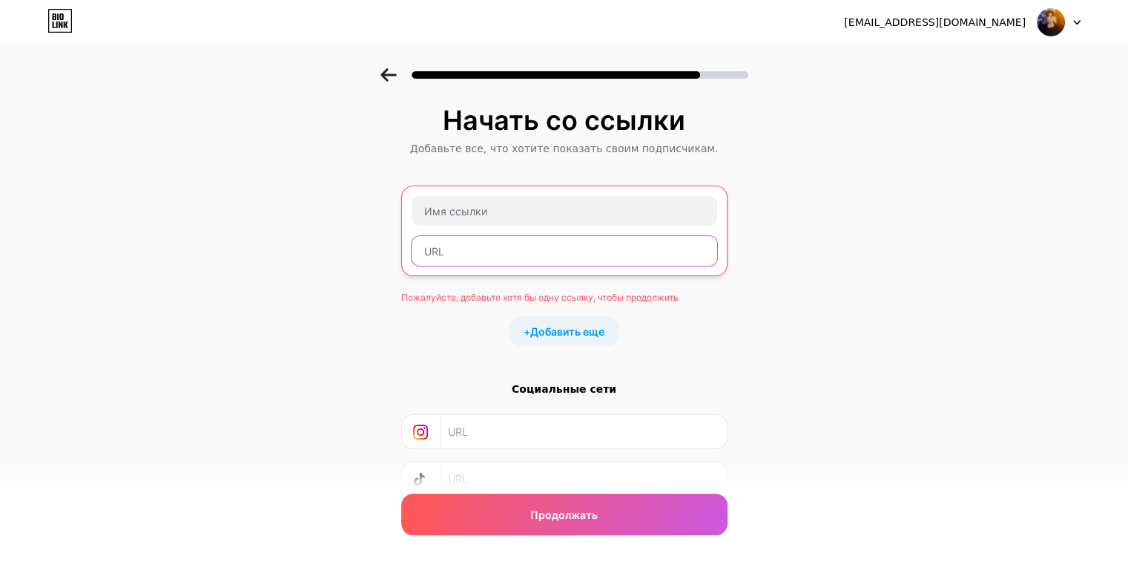
click at [512, 253] on input "text" at bounding box center [565, 251] width 306 height 30
click at [532, 251] on input "text" at bounding box center [565, 251] width 306 height 30
paste input "https://t.me/Mamei_ofc"
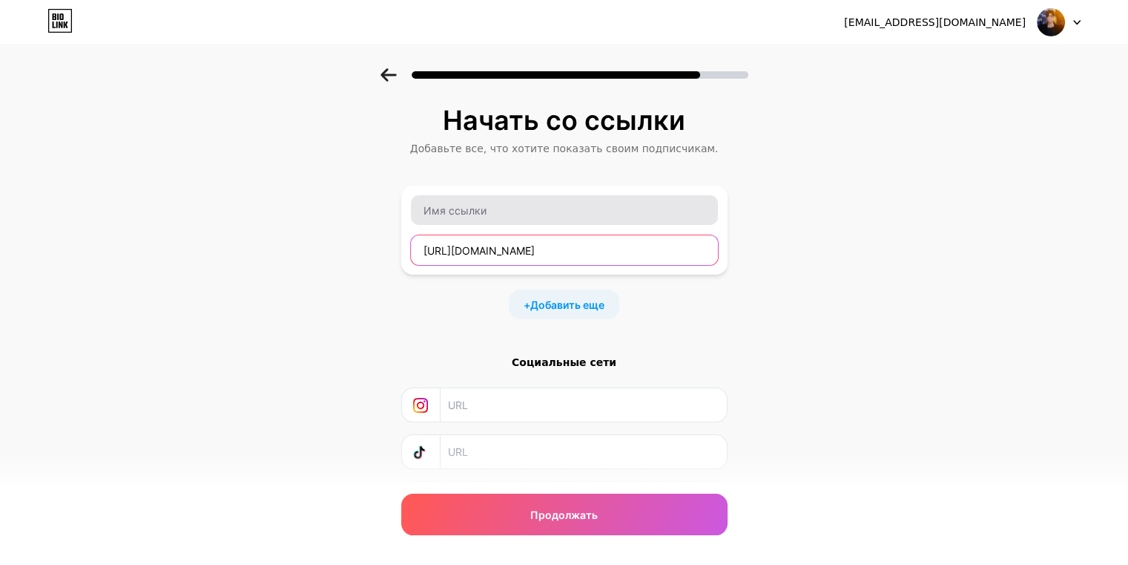
type input "https://t.me/Mamei_ofc"
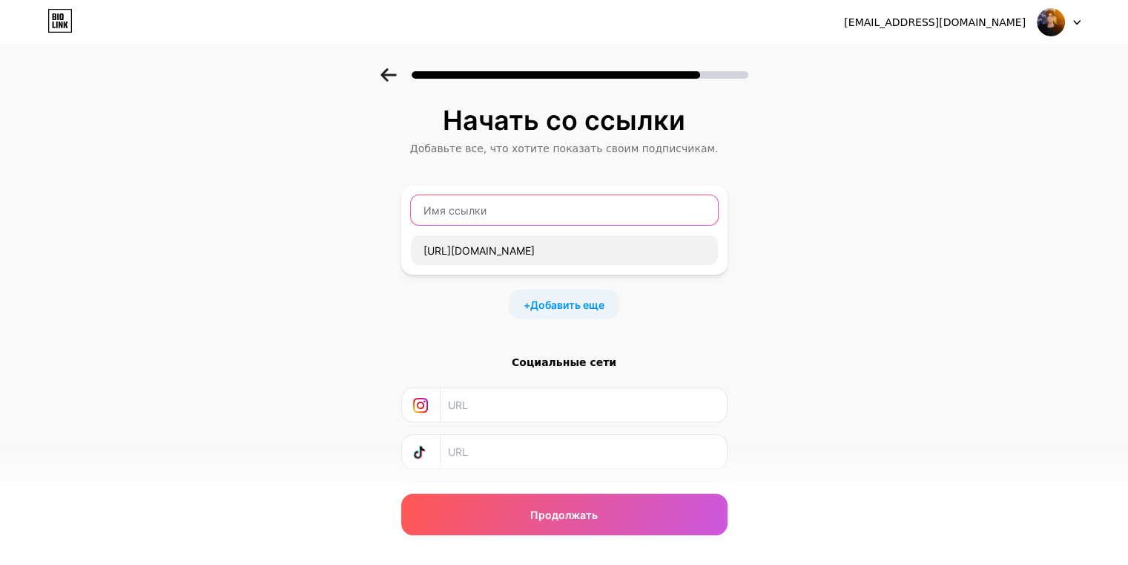
click at [539, 214] on input "text" at bounding box center [564, 210] width 307 height 30
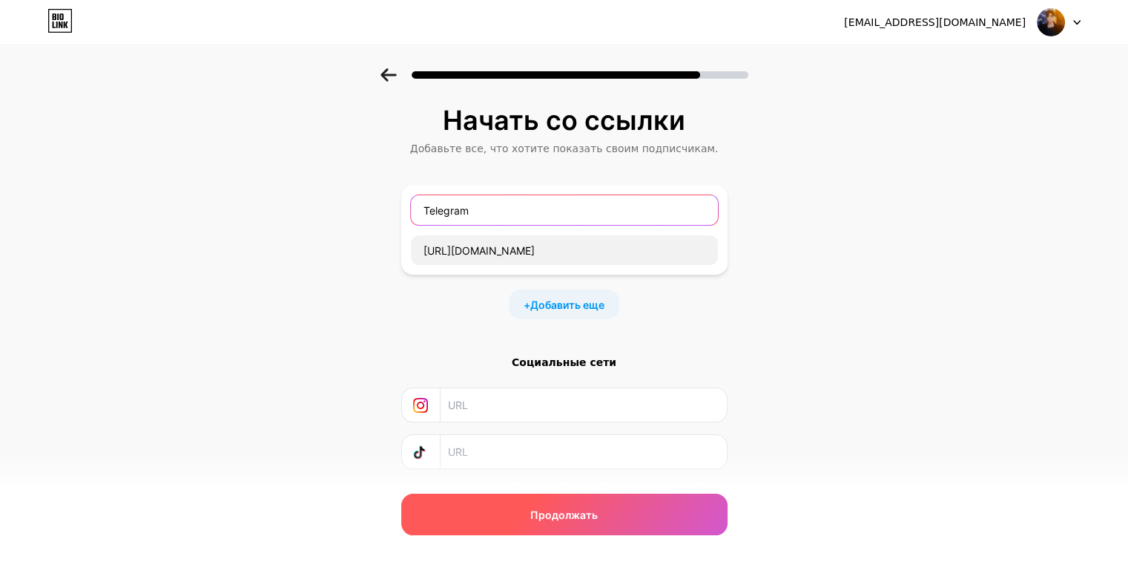
type input "Telegram"
click at [617, 513] on div "Продолжать" at bounding box center [564, 514] width 326 height 42
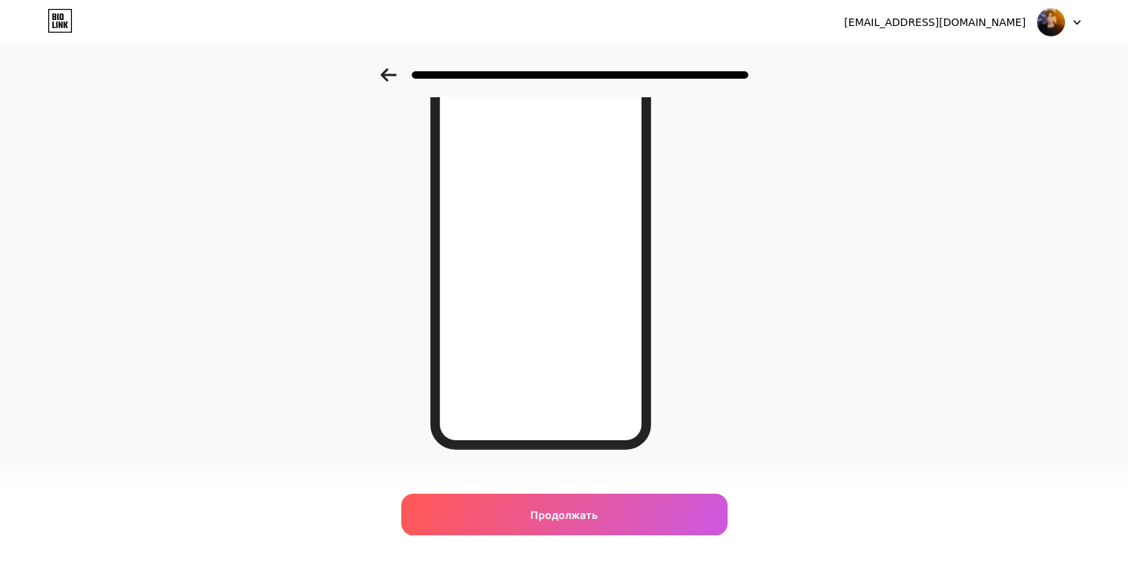
scroll to position [181, 0]
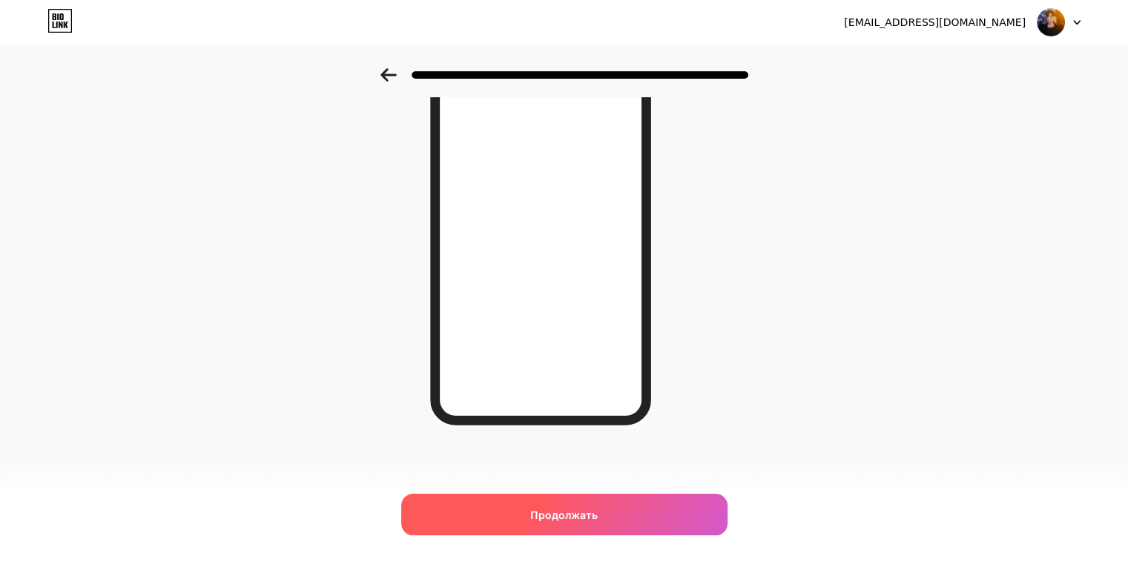
click at [650, 520] on div "Продолжать" at bounding box center [564, 514] width 326 height 42
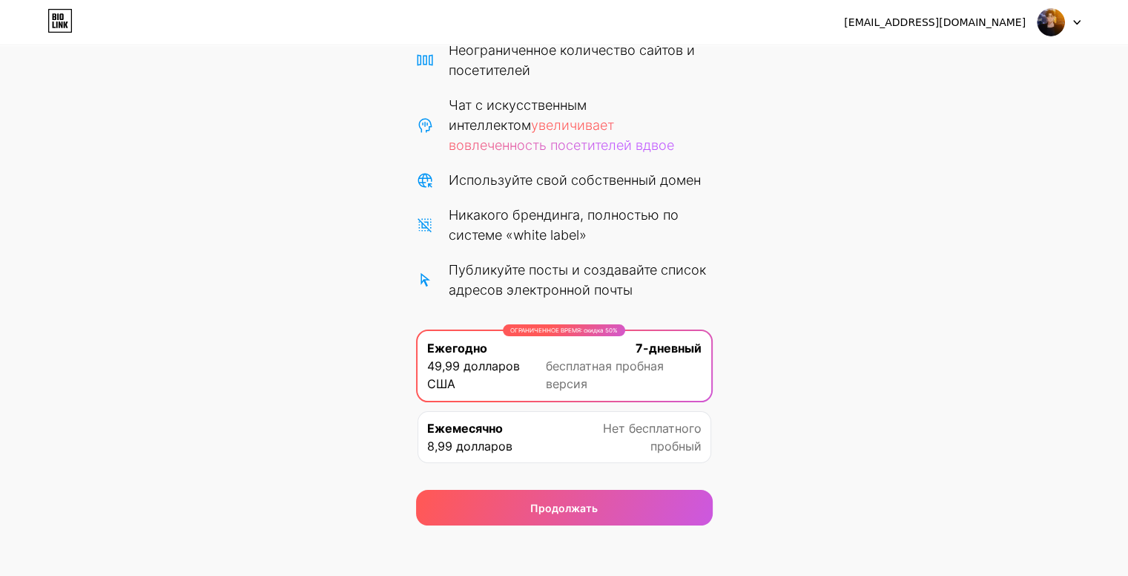
scroll to position [139, 0]
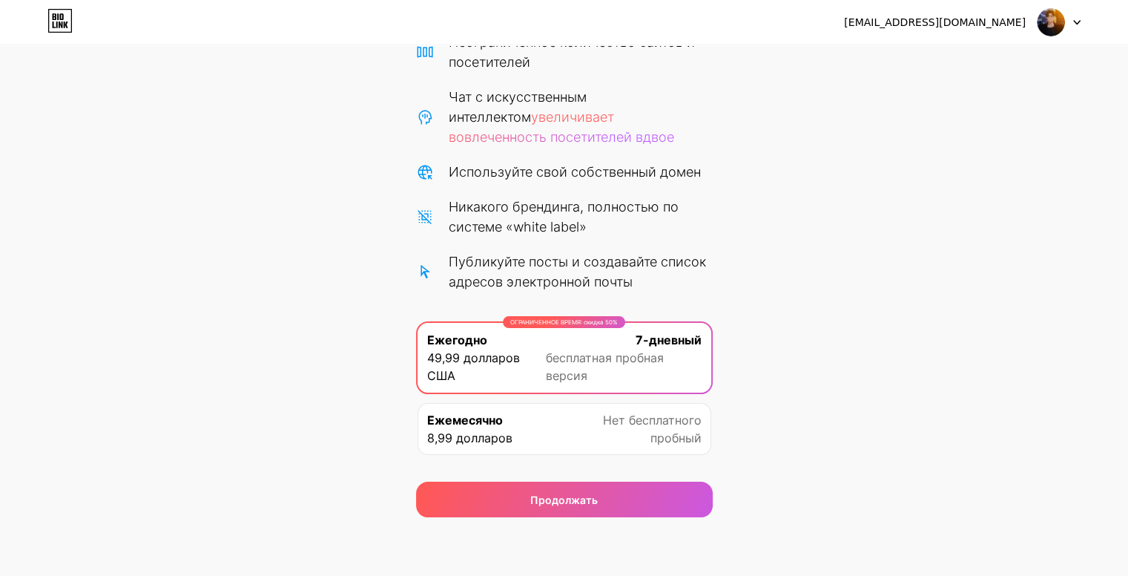
click at [653, 441] on font "пробный" at bounding box center [676, 437] width 51 height 15
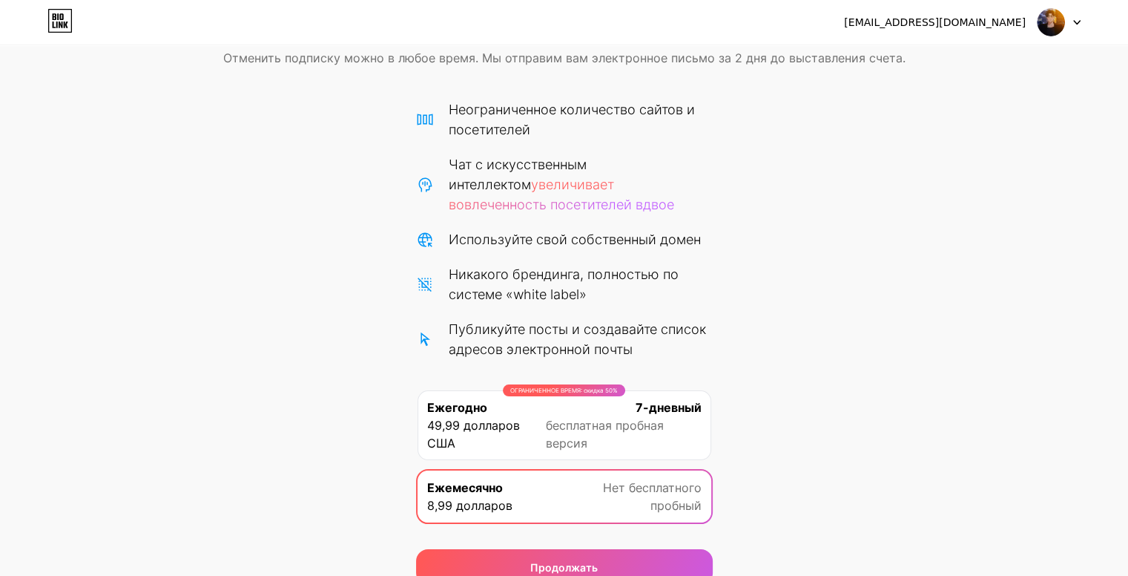
scroll to position [74, 0]
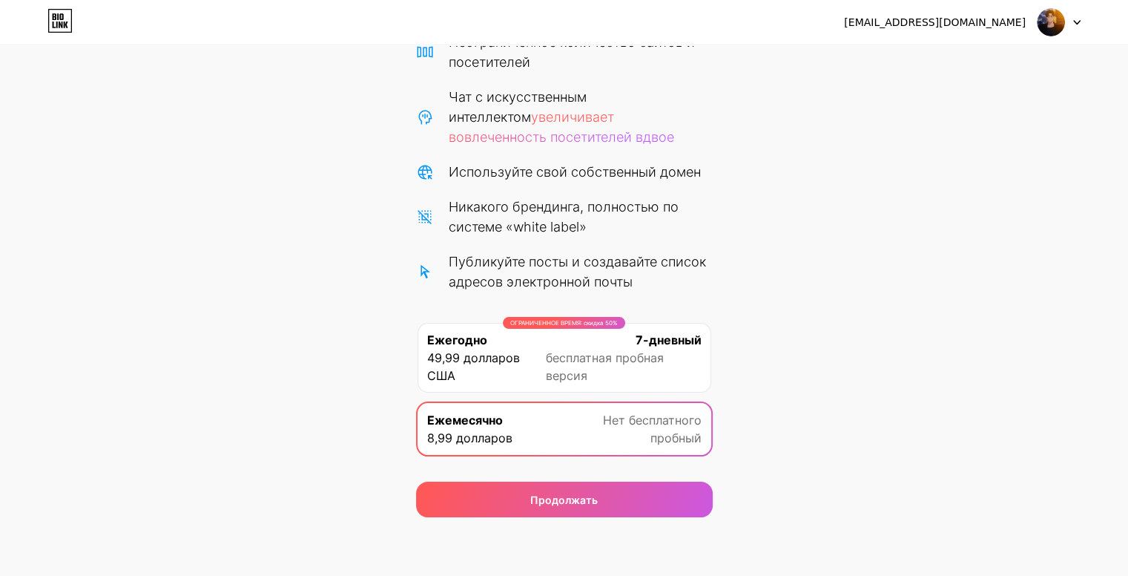
click at [639, 356] on font "бесплатная пробная версия" at bounding box center [605, 366] width 118 height 33
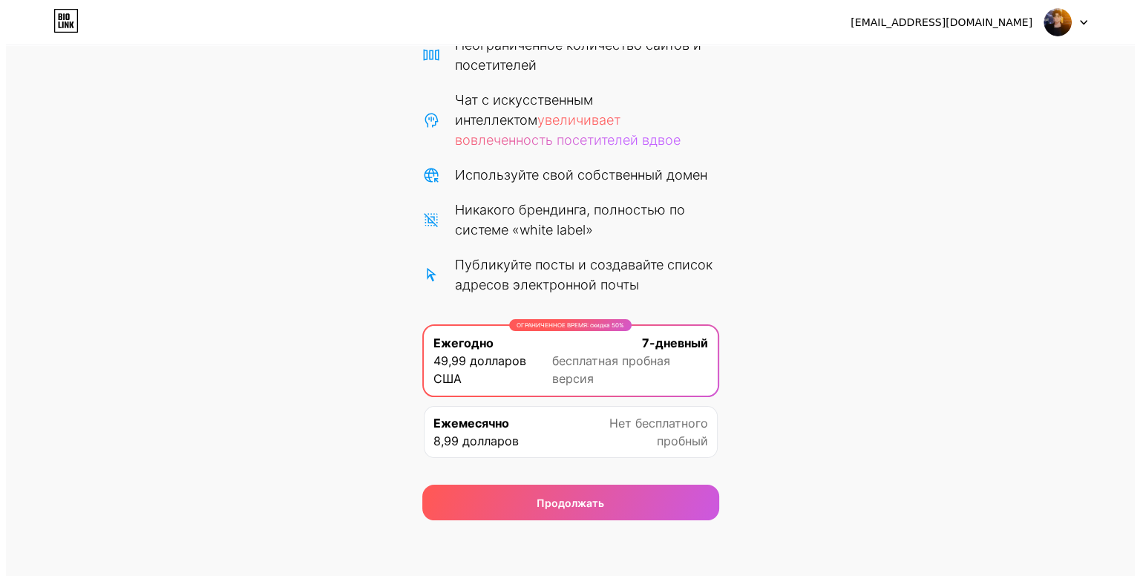
scroll to position [139, 0]
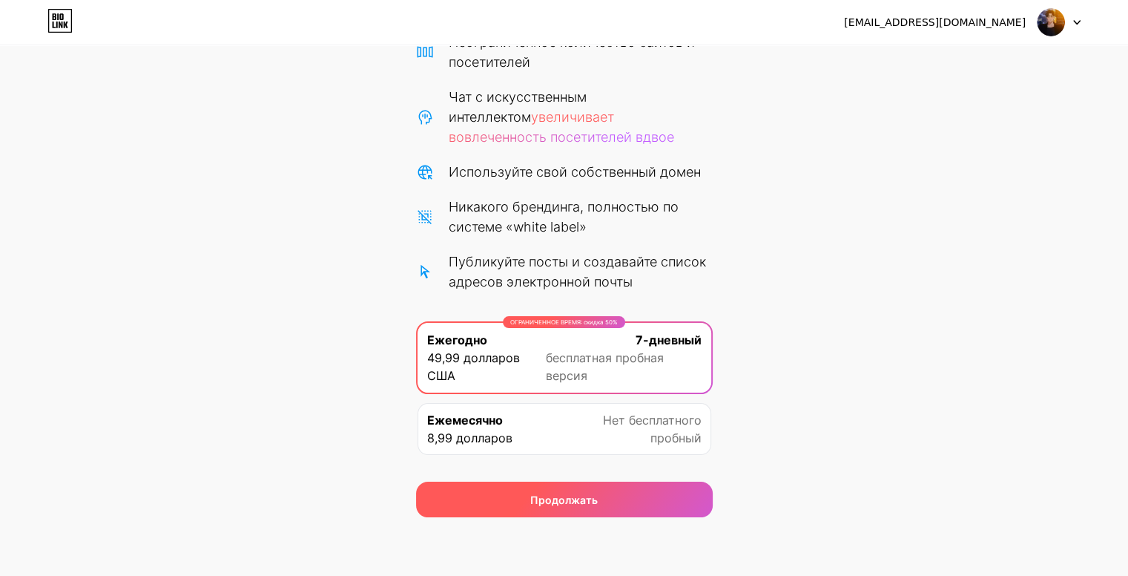
click at [648, 496] on div "Продолжать" at bounding box center [564, 500] width 297 height 36
